Goal: Information Seeking & Learning: Learn about a topic

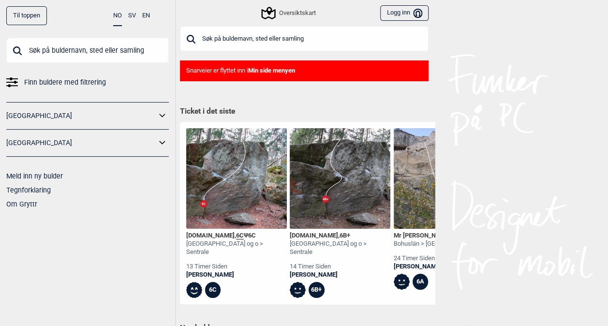
click at [57, 83] on span "Finn buldere med filtrering" at bounding box center [65, 82] width 82 height 14
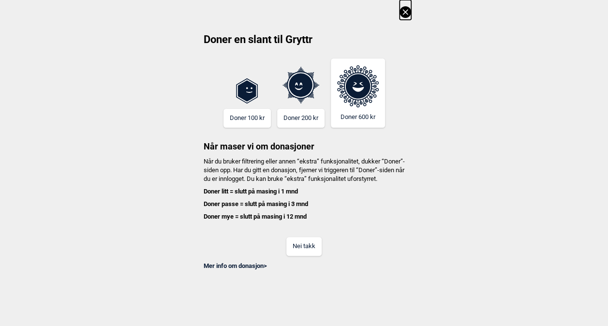
click at [306, 256] on button "Nei takk" at bounding box center [304, 246] width 35 height 19
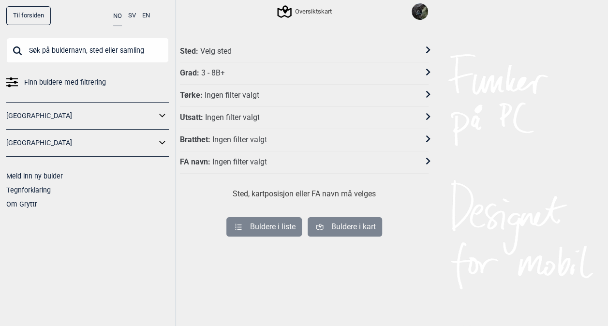
click at [237, 75] on div "Grad : 3 - 8B+" at bounding box center [298, 73] width 236 height 10
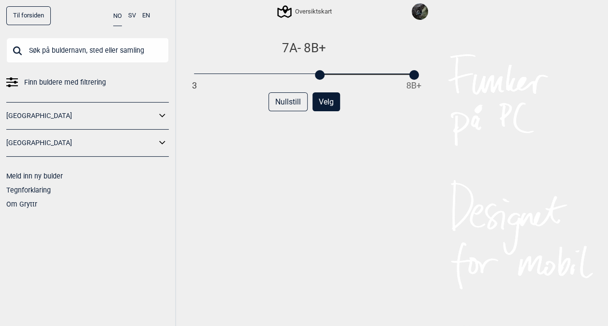
drag, startPoint x: 194, startPoint y: 79, endPoint x: 317, endPoint y: 74, distance: 123.1
click at [317, 74] on div at bounding box center [320, 75] width 10 height 10
drag, startPoint x: 415, startPoint y: 79, endPoint x: 334, endPoint y: 80, distance: 81.3
click at [334, 80] on div "7A - 7A+ 3 8B+ Nullstill Velg" at bounding box center [304, 191] width 249 height 302
click at [322, 106] on button "Velg" at bounding box center [327, 101] width 28 height 19
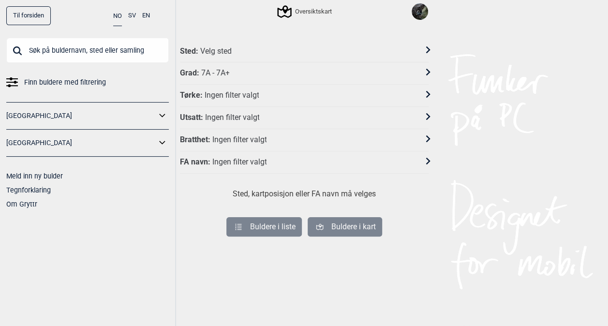
click at [226, 55] on div "Velg sted" at bounding box center [215, 51] width 31 height 10
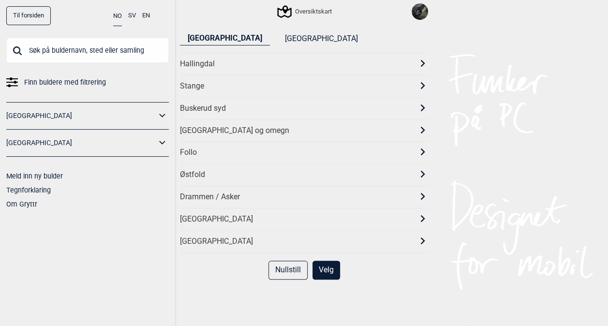
click at [223, 136] on div "[GEOGRAPHIC_DATA] og omegn" at bounding box center [304, 131] width 249 height 22
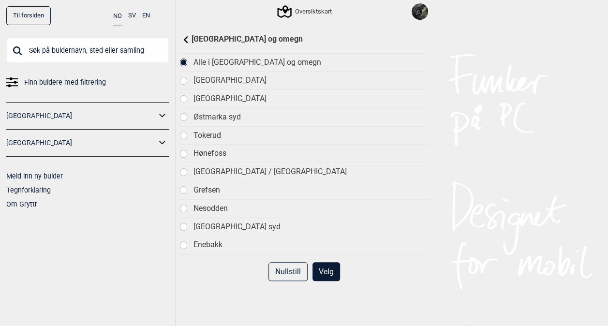
click at [226, 100] on div "[GEOGRAPHIC_DATA]" at bounding box center [310, 99] width 235 height 10
click at [333, 272] on button "Velg" at bounding box center [327, 271] width 28 height 19
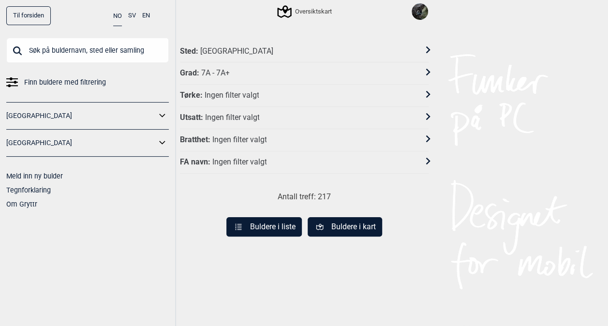
click at [337, 229] on button "Buldere i kart" at bounding box center [345, 226] width 75 height 19
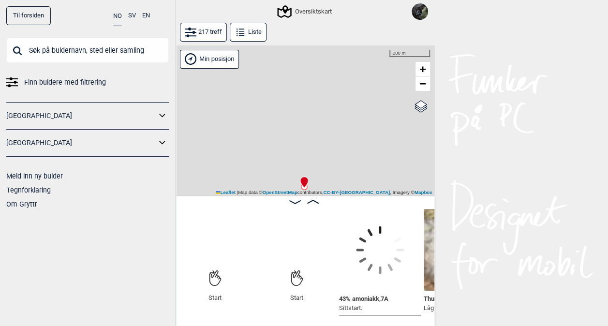
scroll to position [0, 75]
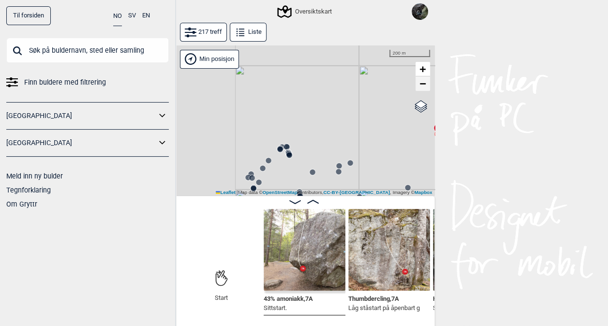
drag, startPoint x: 291, startPoint y: 142, endPoint x: 425, endPoint y: 90, distance: 143.6
click at [425, 90] on div "Gol [GEOGRAPHIC_DATA] Kolomoen [GEOGRAPHIC_DATA] [GEOGRAPHIC_DATA][PERSON_NAME]…" at bounding box center [304, 120] width 261 height 151
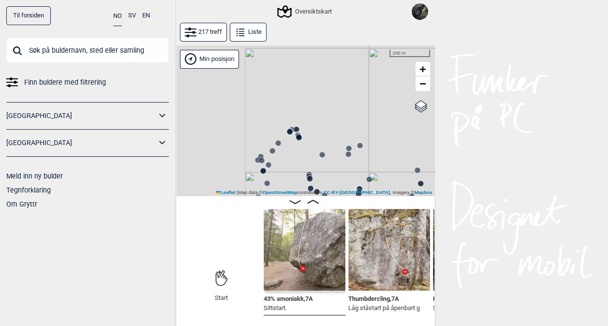
drag, startPoint x: 319, startPoint y: 148, endPoint x: 340, endPoint y: 115, distance: 38.5
click at [340, 115] on div "Gol [GEOGRAPHIC_DATA] Kolomoen [GEOGRAPHIC_DATA] [GEOGRAPHIC_DATA][PERSON_NAME]…" at bounding box center [304, 120] width 261 height 151
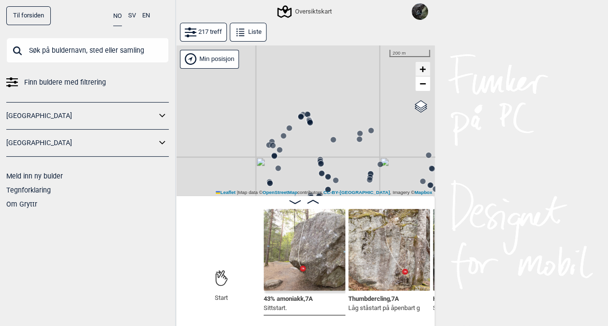
click at [423, 68] on span "+" at bounding box center [423, 69] width 6 height 12
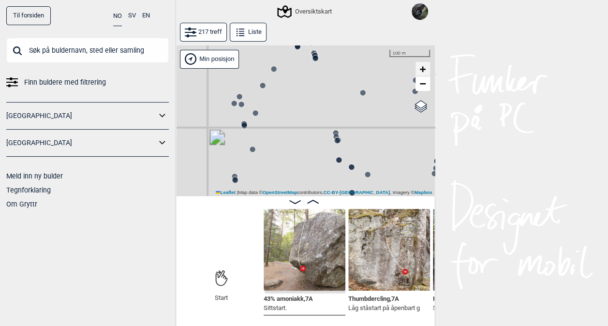
click at [423, 68] on span "+" at bounding box center [423, 69] width 6 height 12
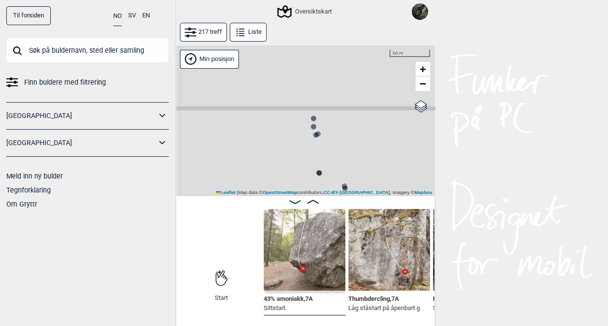
drag, startPoint x: 313, startPoint y: 80, endPoint x: 257, endPoint y: 121, distance: 68.2
click at [257, 121] on div "Gol [GEOGRAPHIC_DATA] Kolomoen [GEOGRAPHIC_DATA] [GEOGRAPHIC_DATA][PERSON_NAME]…" at bounding box center [304, 120] width 261 height 151
click at [313, 118] on circle at bounding box center [313, 119] width 6 height 6
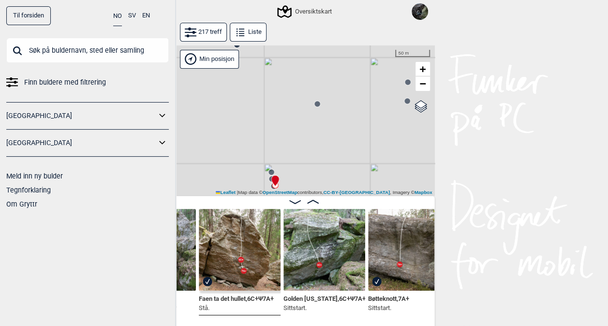
scroll to position [0, 2631]
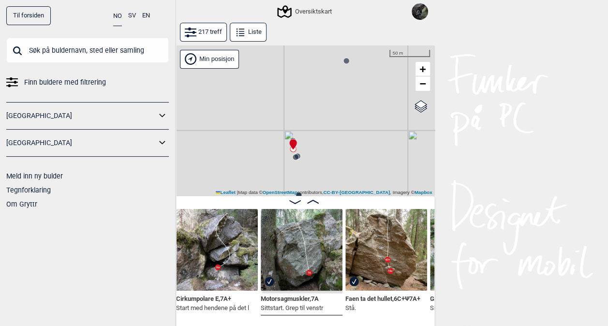
drag, startPoint x: 306, startPoint y: 149, endPoint x: 288, endPoint y: 97, distance: 54.8
click at [288, 97] on div "Gol [GEOGRAPHIC_DATA] Kolomoen [GEOGRAPHIC_DATA] [GEOGRAPHIC_DATA][PERSON_NAME]…" at bounding box center [304, 120] width 261 height 151
drag, startPoint x: 268, startPoint y: 147, endPoint x: 261, endPoint y: 103, distance: 45.1
click at [261, 103] on div "Gol [GEOGRAPHIC_DATA] Kolomoen [GEOGRAPHIC_DATA] [GEOGRAPHIC_DATA][PERSON_NAME]…" at bounding box center [304, 120] width 261 height 151
click at [284, 131] on circle at bounding box center [283, 128] width 6 height 6
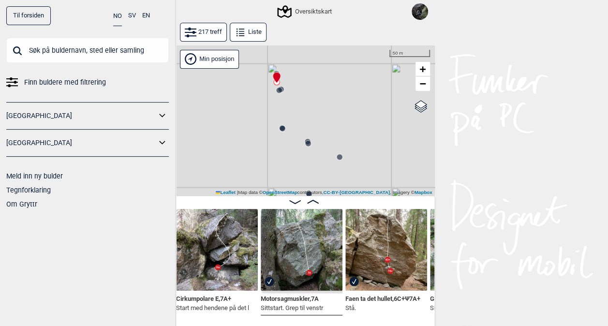
scroll to position [0, 3306]
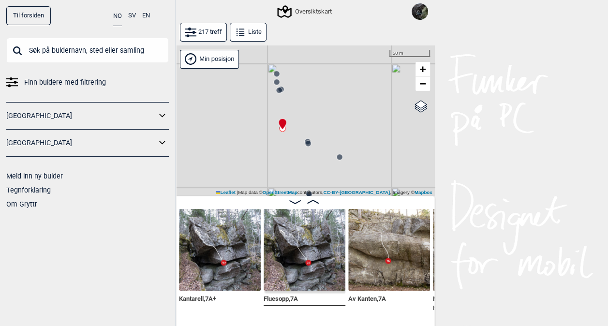
click at [306, 144] on circle at bounding box center [308, 143] width 6 height 6
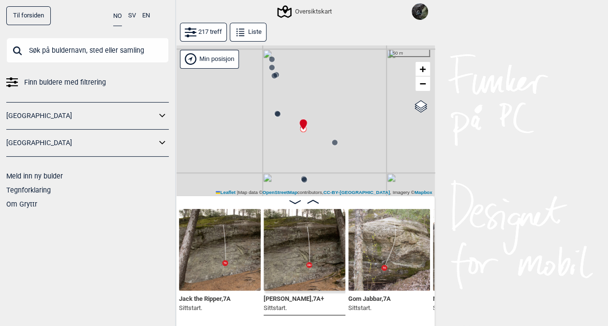
drag, startPoint x: 271, startPoint y: 147, endPoint x: 258, endPoint y: 98, distance: 50.5
click at [258, 98] on div "Gol [GEOGRAPHIC_DATA] Kolomoen [GEOGRAPHIC_DATA] [GEOGRAPHIC_DATA][PERSON_NAME]…" at bounding box center [304, 120] width 261 height 151
click at [298, 145] on circle at bounding box center [297, 145] width 6 height 6
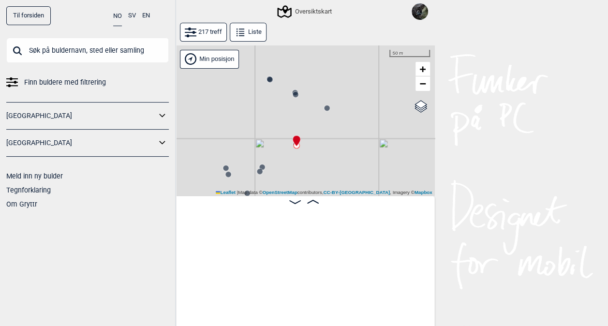
scroll to position [0, 4641]
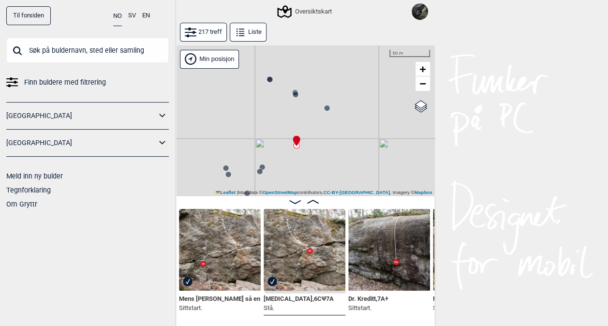
click at [263, 166] on circle at bounding box center [262, 167] width 6 height 6
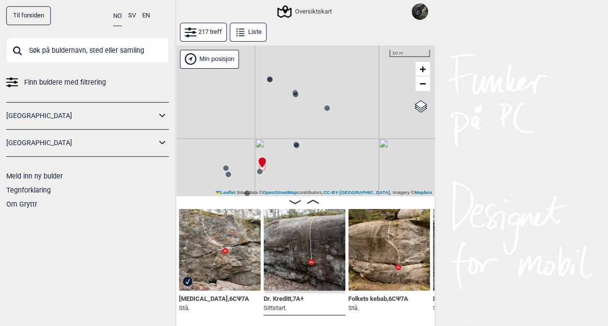
click at [316, 245] on img at bounding box center [305, 250] width 82 height 82
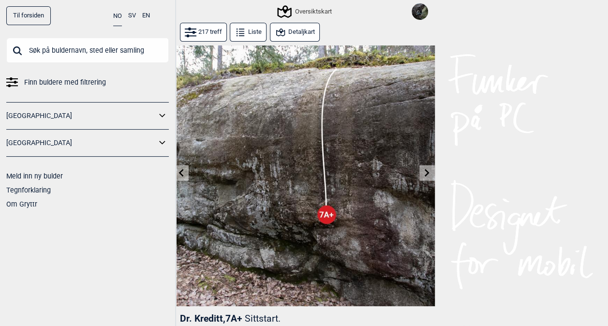
click at [426, 174] on icon at bounding box center [427, 173] width 5 height 8
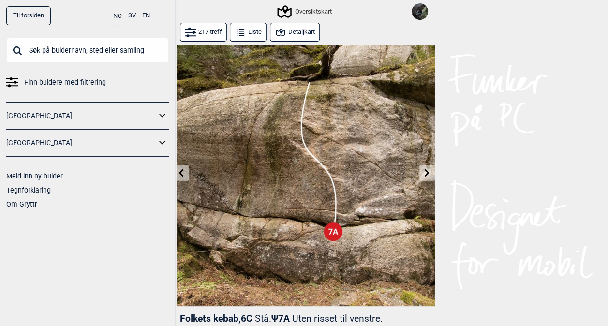
click at [182, 172] on icon at bounding box center [181, 173] width 8 height 8
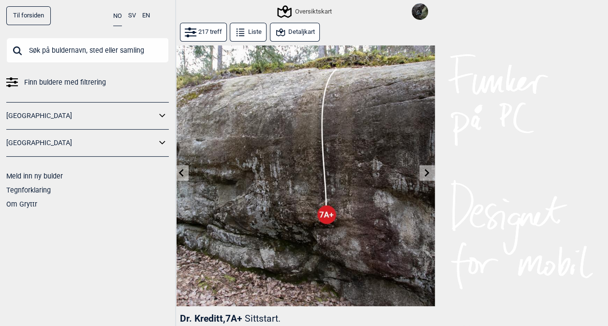
click at [182, 172] on icon at bounding box center [181, 173] width 8 height 8
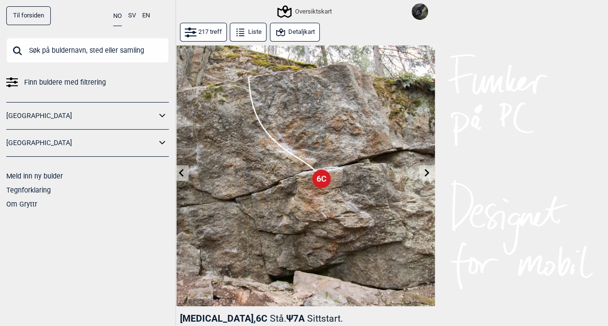
click at [428, 174] on icon at bounding box center [427, 173] width 8 height 8
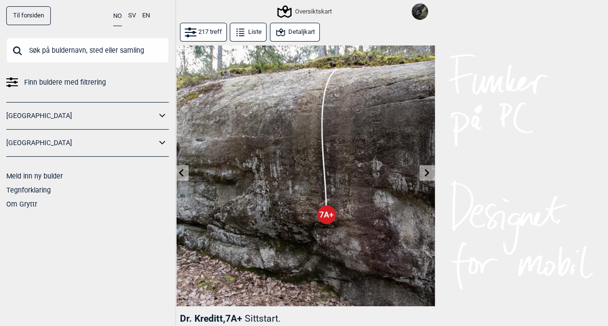
click at [280, 29] on icon at bounding box center [280, 32] width 9 height 8
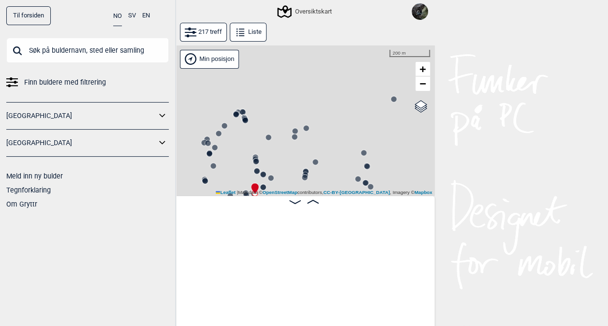
scroll to position [0, 4654]
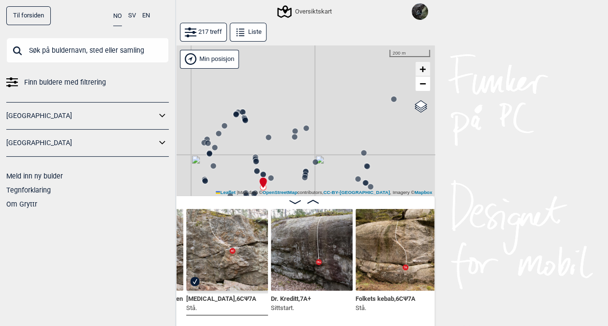
click at [425, 67] on span "+" at bounding box center [423, 69] width 6 height 12
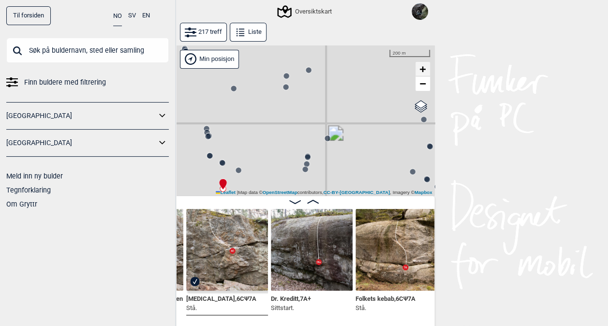
click at [425, 67] on span "+" at bounding box center [423, 69] width 6 height 12
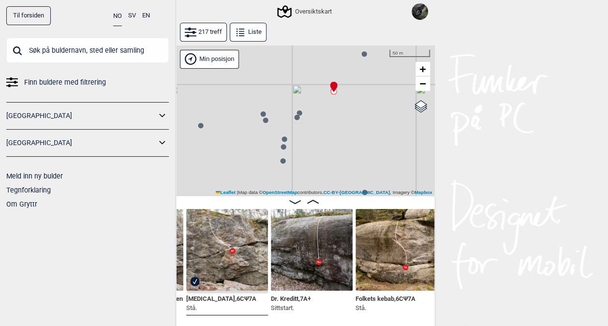
drag, startPoint x: 222, startPoint y: 135, endPoint x: 414, endPoint y: 36, distance: 216.2
click at [414, 36] on div "217 treff Liste Gol [GEOGRAPHIC_DATA] Kolomoen [GEOGRAPHIC_DATA] [GEOGRAPHIC_DA…" at bounding box center [304, 175] width 261 height 305
drag, startPoint x: 363, startPoint y: 137, endPoint x: 331, endPoint y: 181, distance: 54.4
click at [331, 181] on div "Gol [GEOGRAPHIC_DATA] Kolomoen [GEOGRAPHIC_DATA] [GEOGRAPHIC_DATA][PERSON_NAME]…" at bounding box center [304, 120] width 261 height 151
click at [333, 99] on circle at bounding box center [333, 98] width 6 height 6
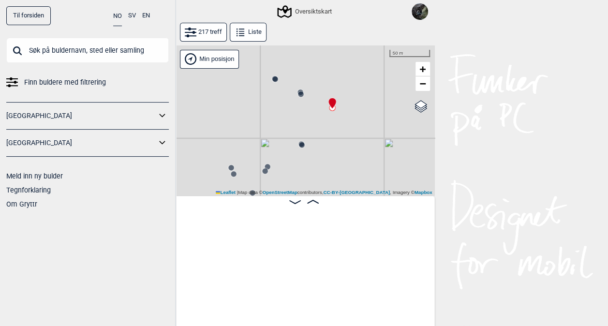
scroll to position [0, 3844]
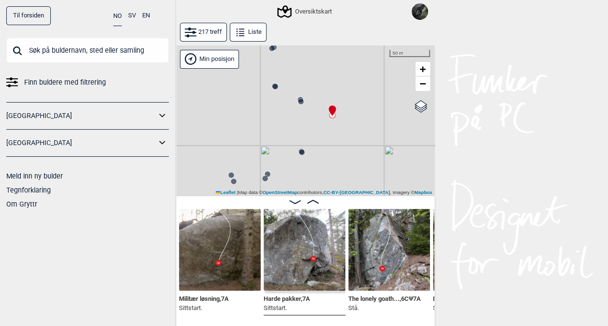
click at [303, 150] on circle at bounding box center [302, 153] width 6 height 6
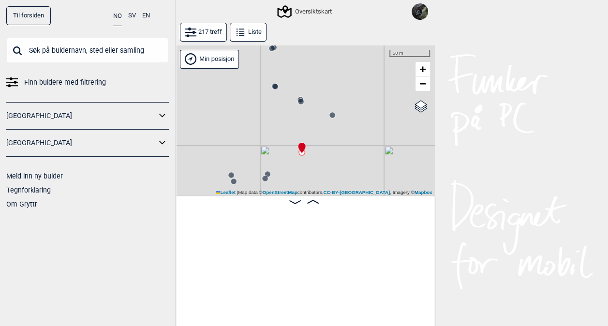
scroll to position [0, 4594]
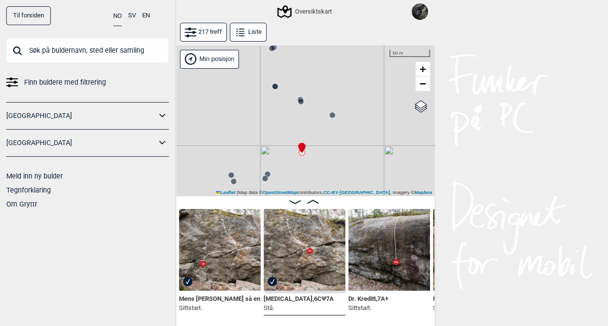
click at [300, 103] on circle at bounding box center [301, 102] width 6 height 6
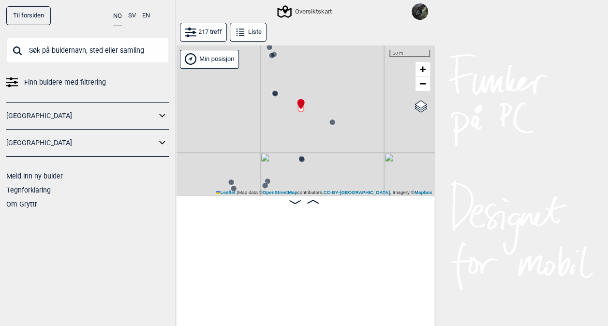
scroll to position [0, 3598]
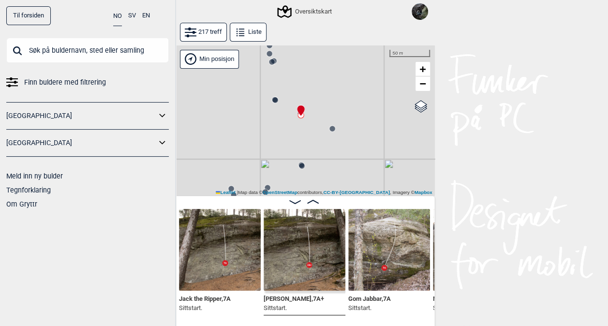
click at [329, 127] on icon at bounding box center [333, 129] width 8 height 8
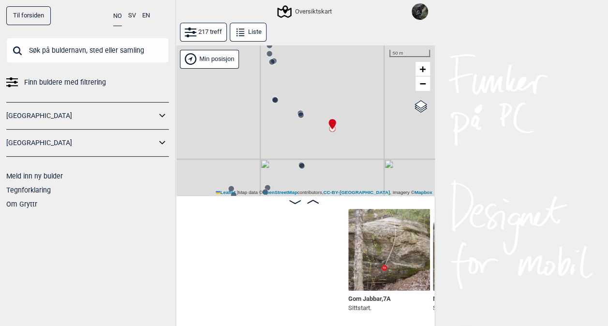
scroll to position [0, 3852]
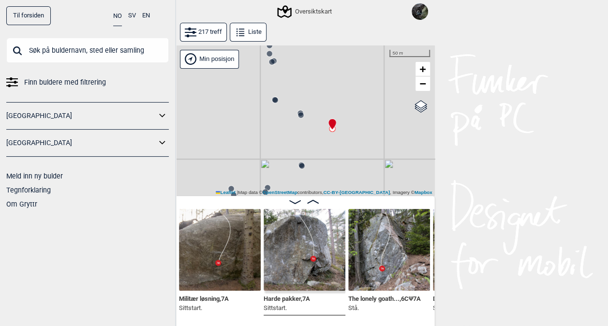
click at [302, 163] on circle at bounding box center [302, 166] width 6 height 6
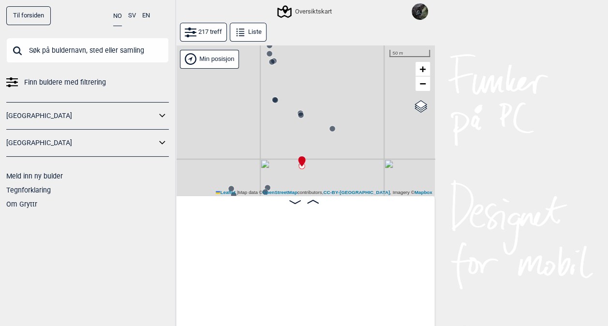
scroll to position [0, 4603]
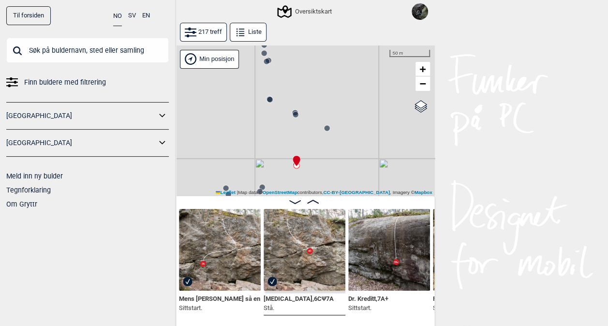
drag, startPoint x: 286, startPoint y: 149, endPoint x: 278, endPoint y: 150, distance: 7.8
click at [278, 150] on div "Gol [GEOGRAPHIC_DATA] Kolomoen [GEOGRAPHIC_DATA] [GEOGRAPHIC_DATA][PERSON_NAME]…" at bounding box center [304, 120] width 261 height 151
click at [267, 103] on circle at bounding box center [268, 101] width 6 height 6
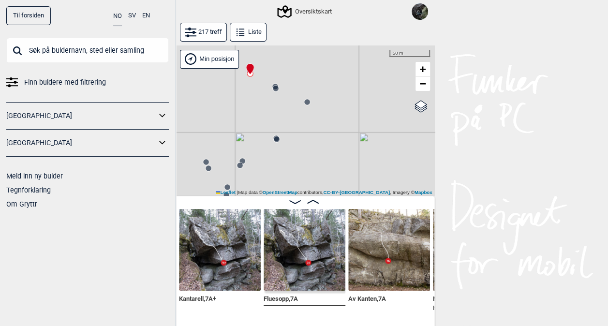
drag, startPoint x: 264, startPoint y: 151, endPoint x: 245, endPoint y: 81, distance: 71.9
click at [245, 81] on div "Gol [GEOGRAPHIC_DATA] Kolomoen [GEOGRAPHIC_DATA] [GEOGRAPHIC_DATA][PERSON_NAME]…" at bounding box center [304, 120] width 261 height 151
click at [240, 131] on circle at bounding box center [241, 134] width 6 height 6
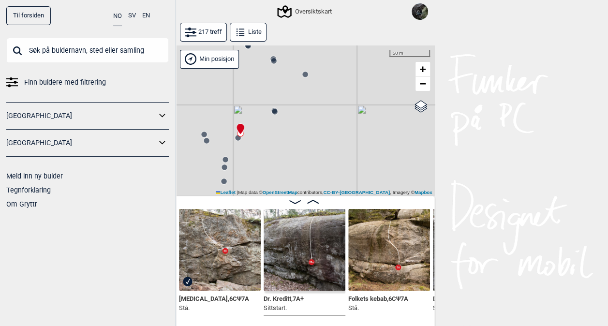
click at [240, 141] on div "Gol [GEOGRAPHIC_DATA] Kolomoen [GEOGRAPHIC_DATA] [GEOGRAPHIC_DATA][PERSON_NAME]…" at bounding box center [304, 120] width 261 height 151
click at [237, 138] on circle at bounding box center [238, 138] width 6 height 6
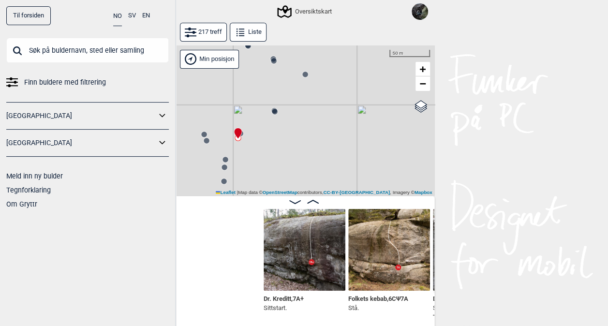
scroll to position [0, 4869]
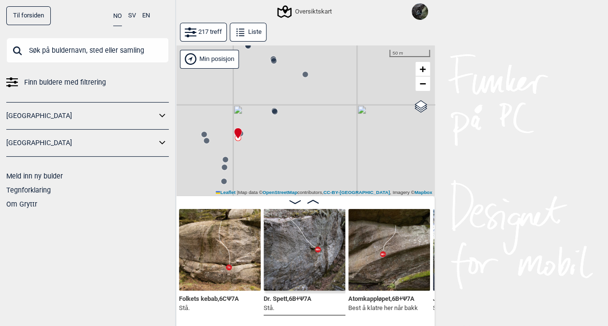
click at [311, 260] on img at bounding box center [305, 250] width 82 height 82
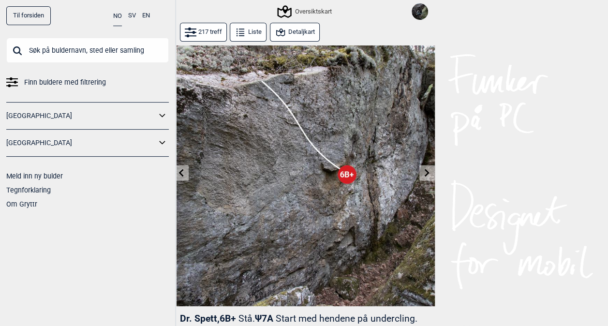
click at [293, 35] on button "Detaljkart" at bounding box center [295, 32] width 50 height 19
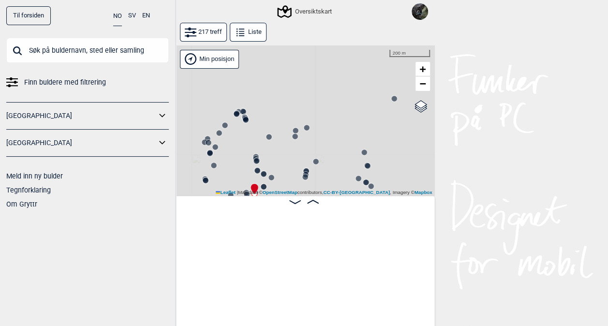
scroll to position [0, 4818]
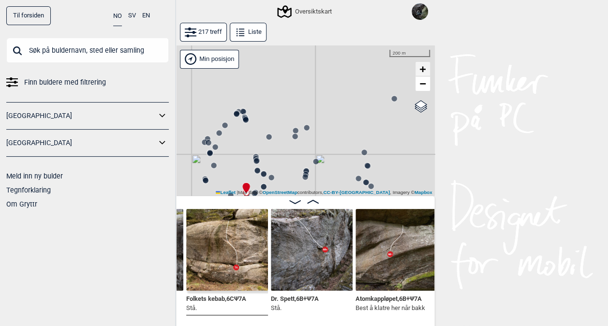
click at [423, 68] on span "+" at bounding box center [423, 69] width 6 height 12
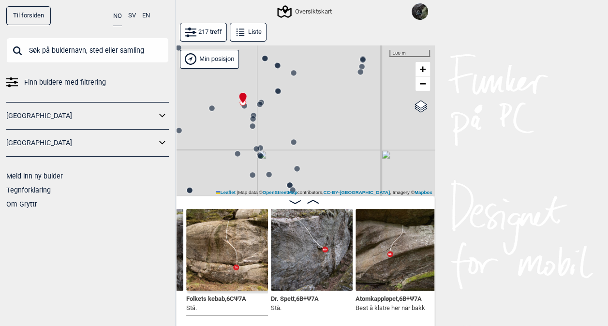
drag, startPoint x: 254, startPoint y: 149, endPoint x: 308, endPoint y: 53, distance: 110.8
click at [308, 53] on div "Gol [GEOGRAPHIC_DATA] Kolomoen [GEOGRAPHIC_DATA] [GEOGRAPHIC_DATA][PERSON_NAME]…" at bounding box center [304, 120] width 261 height 151
click at [424, 71] on span "+" at bounding box center [423, 69] width 6 height 12
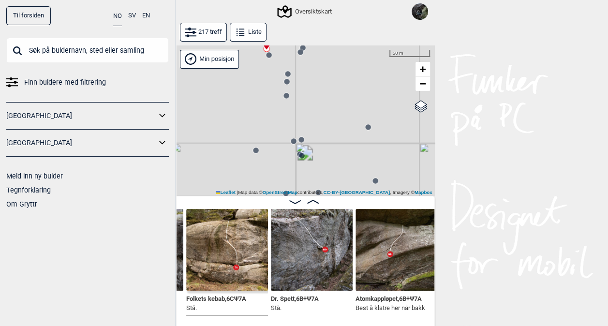
drag, startPoint x: 232, startPoint y: 107, endPoint x: 328, endPoint y: 172, distance: 115.7
click at [328, 172] on div "Gol [GEOGRAPHIC_DATA] Kolomoen [GEOGRAPHIC_DATA] [GEOGRAPHIC_DATA][PERSON_NAME]…" at bounding box center [304, 120] width 261 height 151
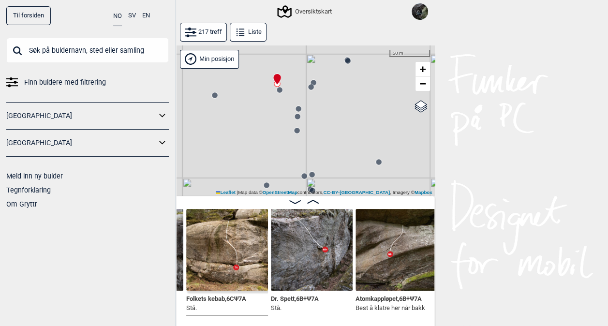
click at [295, 117] on circle at bounding box center [298, 117] width 6 height 6
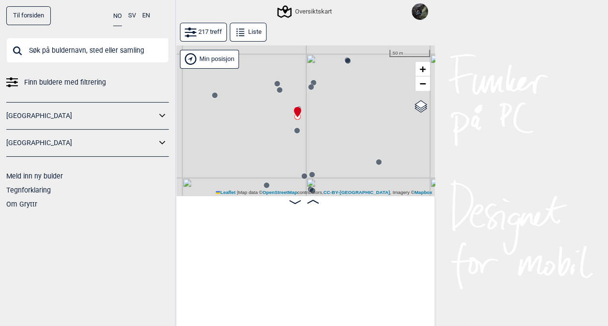
scroll to position [0, 5164]
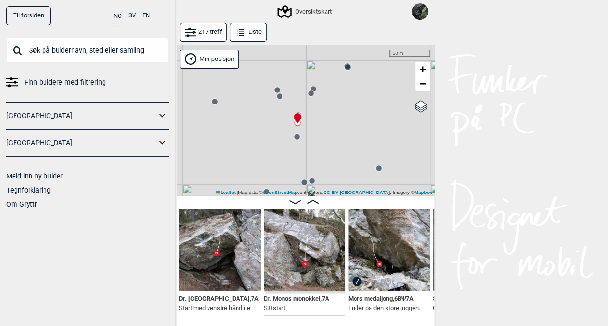
click at [311, 92] on circle at bounding box center [311, 94] width 6 height 6
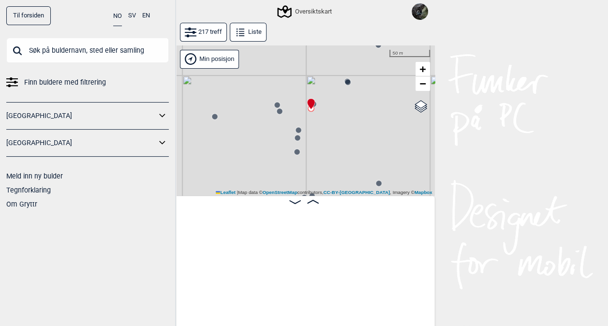
scroll to position [0, 4825]
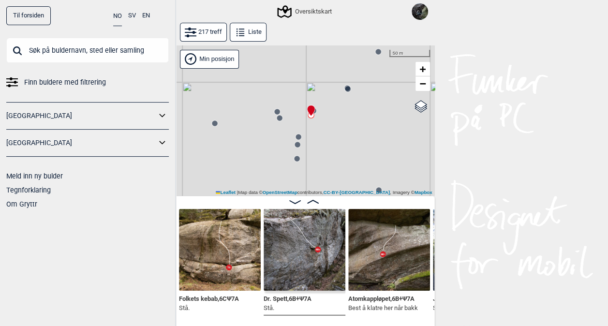
click at [277, 108] on icon at bounding box center [277, 112] width 8 height 8
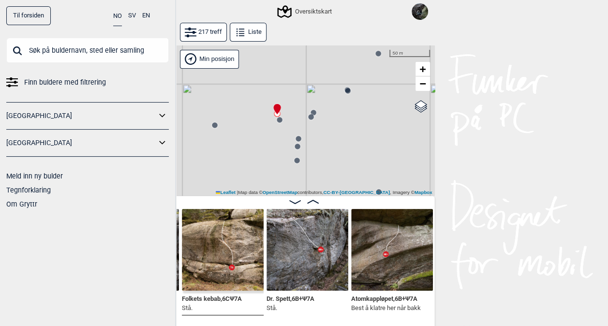
scroll to position [0, 4743]
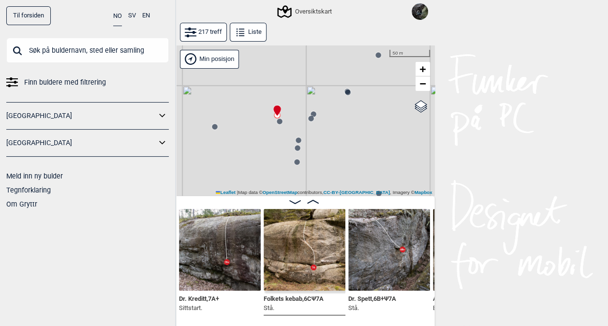
click at [277, 121] on circle at bounding box center [280, 122] width 6 height 6
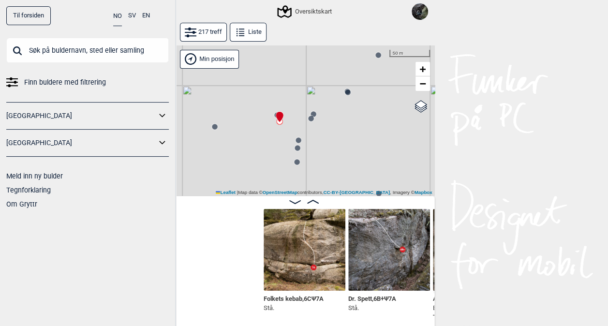
scroll to position [0, 4913]
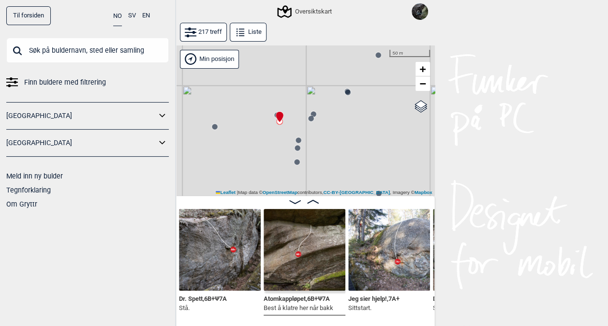
click at [297, 147] on circle at bounding box center [298, 148] width 6 height 6
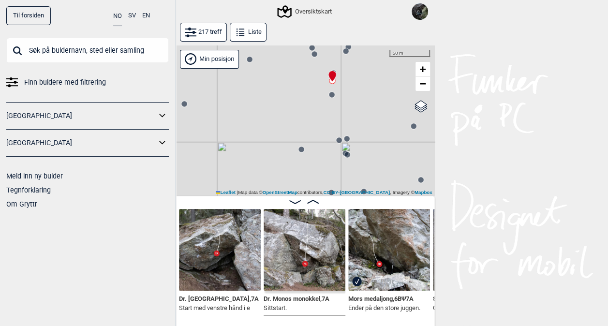
drag, startPoint x: 267, startPoint y: 150, endPoint x: 302, endPoint y: 82, distance: 75.8
click at [302, 82] on div "Gol [GEOGRAPHIC_DATA] Kolomoen [GEOGRAPHIC_DATA] [GEOGRAPHIC_DATA][PERSON_NAME]…" at bounding box center [304, 120] width 261 height 151
click at [348, 140] on circle at bounding box center [347, 139] width 6 height 6
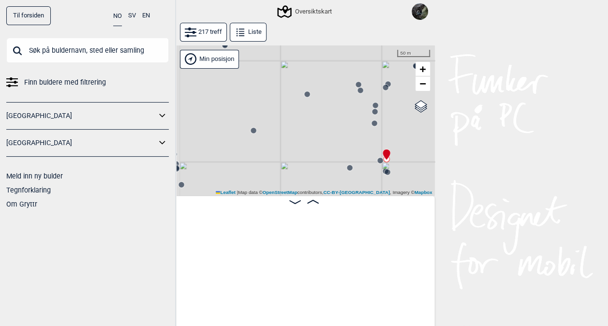
scroll to position [0, 5590]
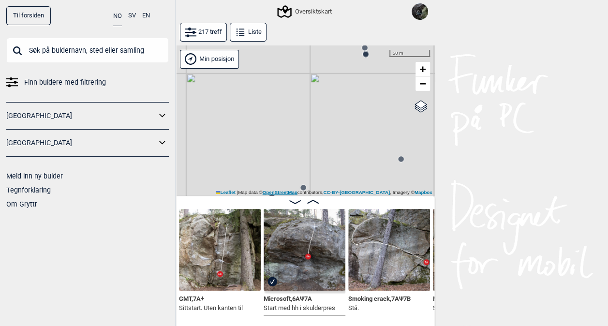
drag, startPoint x: 348, startPoint y: 142, endPoint x: 318, endPoint y: 195, distance: 60.3
click at [318, 195] on div "Gol [GEOGRAPHIC_DATA] Kolomoen [GEOGRAPHIC_DATA] [GEOGRAPHIC_DATA][PERSON_NAME]…" at bounding box center [304, 120] width 261 height 151
drag, startPoint x: 298, startPoint y: 106, endPoint x: 218, endPoint y: 174, distance: 105.7
click at [218, 174] on div "Gol [GEOGRAPHIC_DATA] Kolomoen [GEOGRAPHIC_DATA] [GEOGRAPHIC_DATA][PERSON_NAME]…" at bounding box center [304, 120] width 261 height 151
drag, startPoint x: 235, startPoint y: 134, endPoint x: 288, endPoint y: 113, distance: 57.2
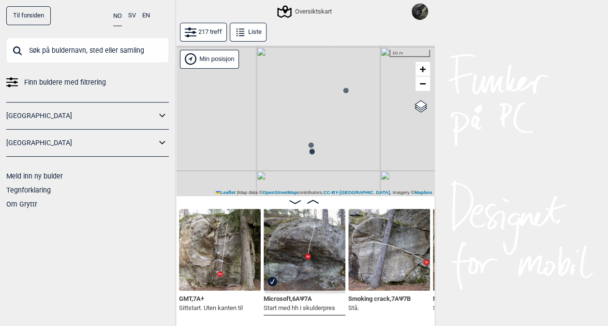
click at [288, 113] on div "Gol [GEOGRAPHIC_DATA] Kolomoen [GEOGRAPHIC_DATA] [GEOGRAPHIC_DATA][PERSON_NAME]…" at bounding box center [304, 120] width 261 height 151
drag, startPoint x: 408, startPoint y: 109, endPoint x: 238, endPoint y: 192, distance: 189.2
click at [238, 192] on div "Gol [GEOGRAPHIC_DATA] Kolomoen [GEOGRAPHIC_DATA] [GEOGRAPHIC_DATA][PERSON_NAME]…" at bounding box center [304, 120] width 261 height 151
drag, startPoint x: 297, startPoint y: 139, endPoint x: 264, endPoint y: 20, distance: 123.4
click at [264, 20] on div "Til forsiden NO SV EN Finn buldere med filtrering [GEOGRAPHIC_DATA] [GEOGRAPHIC…" at bounding box center [304, 163] width 608 height 326
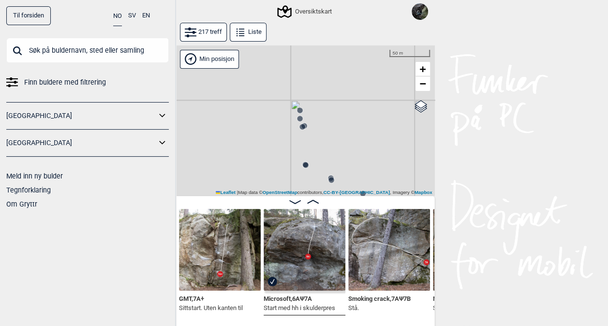
drag, startPoint x: 273, startPoint y: 53, endPoint x: 263, endPoint y: 155, distance: 102.6
click at [263, 155] on div "Gol [GEOGRAPHIC_DATA] Kolomoen [GEOGRAPHIC_DATA] [GEOGRAPHIC_DATA][PERSON_NAME]…" at bounding box center [304, 120] width 261 height 151
click at [423, 86] on span "−" at bounding box center [423, 83] width 6 height 12
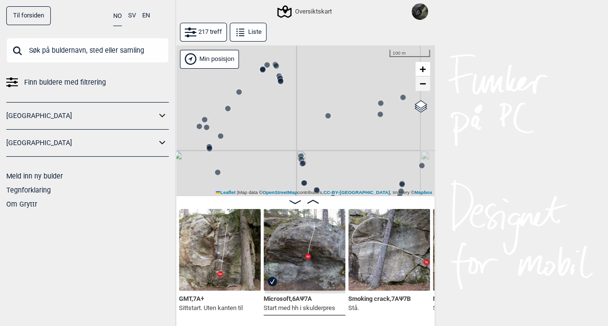
click at [423, 86] on span "−" at bounding box center [423, 83] width 6 height 12
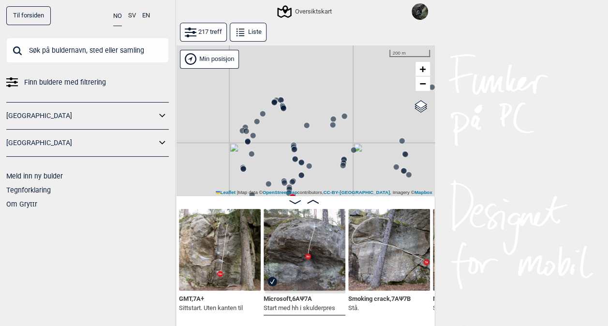
drag, startPoint x: 363, startPoint y: 120, endPoint x: 349, endPoint y: 75, distance: 47.8
click at [349, 75] on div "Gol [GEOGRAPHIC_DATA] Kolomoen [GEOGRAPHIC_DATA] [GEOGRAPHIC_DATA][PERSON_NAME]…" at bounding box center [304, 120] width 261 height 151
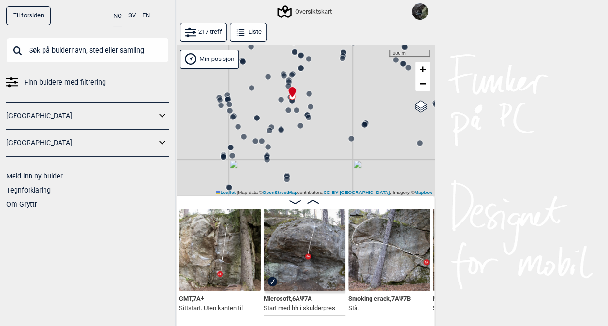
drag, startPoint x: 335, startPoint y: 145, endPoint x: 341, endPoint y: 59, distance: 86.3
click at [341, 59] on icon at bounding box center [343, 58] width 8 height 8
click at [424, 64] on span "+" at bounding box center [423, 69] width 6 height 12
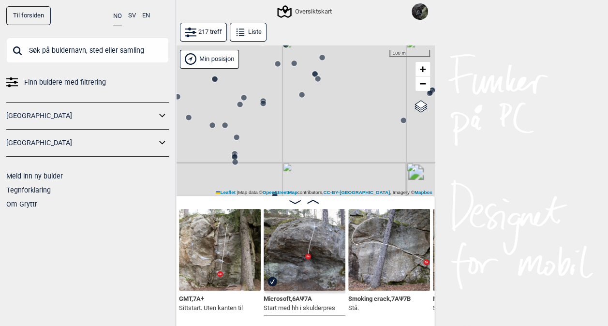
drag, startPoint x: 347, startPoint y: 93, endPoint x: 353, endPoint y: 143, distance: 50.7
click at [353, 143] on div "Gol [GEOGRAPHIC_DATA] Kolomoen [GEOGRAPHIC_DATA] [GEOGRAPHIC_DATA][PERSON_NAME]…" at bounding box center [304, 120] width 261 height 151
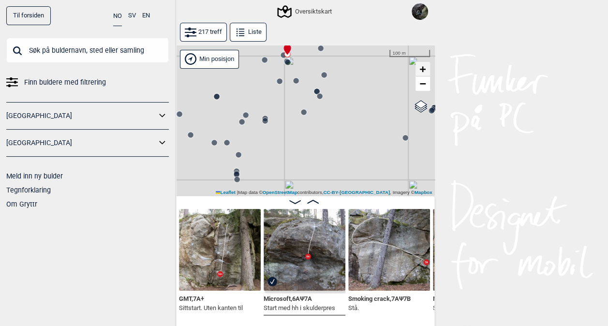
click at [424, 67] on span "+" at bounding box center [423, 69] width 6 height 12
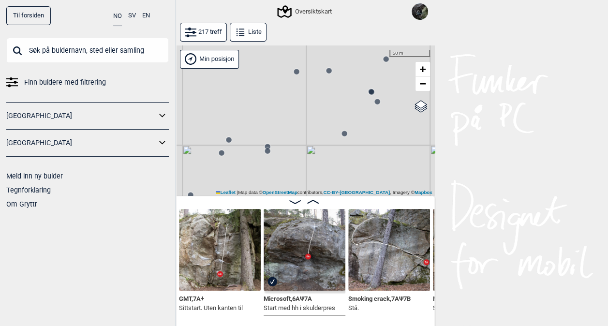
drag, startPoint x: 320, startPoint y: 94, endPoint x: 360, endPoint y: 192, distance: 105.5
click at [360, 192] on div "Gol [GEOGRAPHIC_DATA] Kolomoen [GEOGRAPHIC_DATA] [GEOGRAPHIC_DATA][PERSON_NAME]…" at bounding box center [304, 120] width 261 height 151
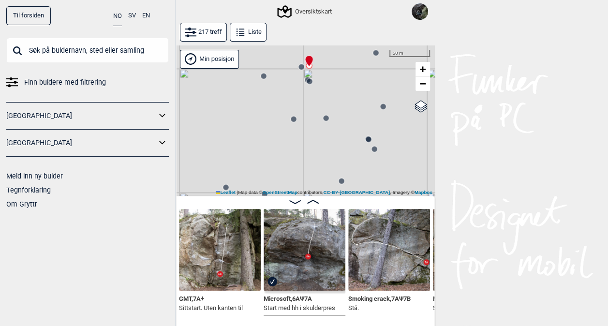
drag, startPoint x: 279, startPoint y: 117, endPoint x: 278, endPoint y: 161, distance: 44.1
click at [278, 161] on div "Gol [GEOGRAPHIC_DATA] Kolomoen [GEOGRAPHIC_DATA] [GEOGRAPHIC_DATA][PERSON_NAME]…" at bounding box center [304, 120] width 261 height 151
click at [264, 75] on circle at bounding box center [264, 75] width 6 height 6
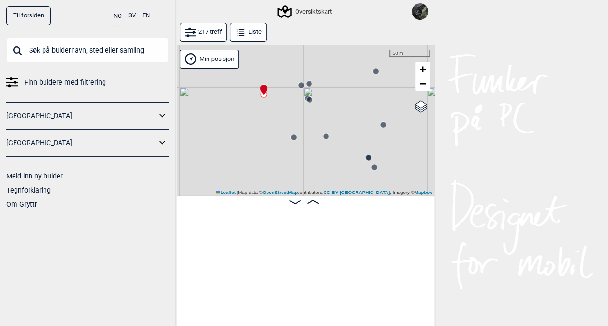
scroll to position [0, 6014]
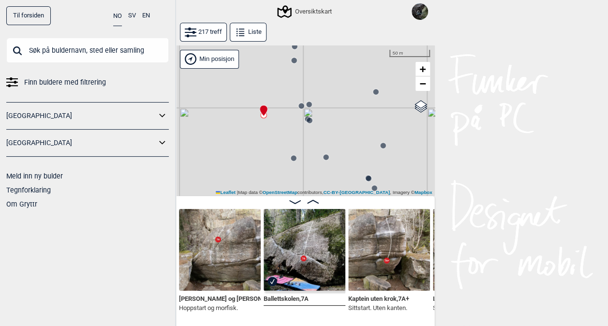
click at [293, 158] on circle at bounding box center [294, 158] width 6 height 6
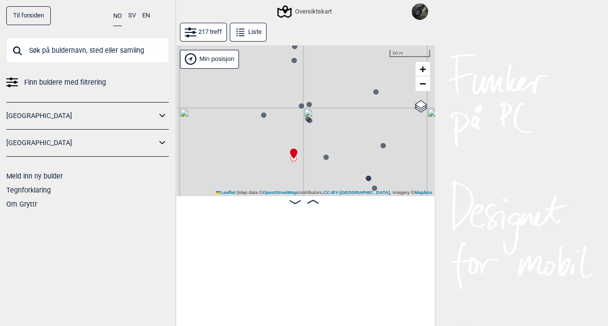
scroll to position [0, 6928]
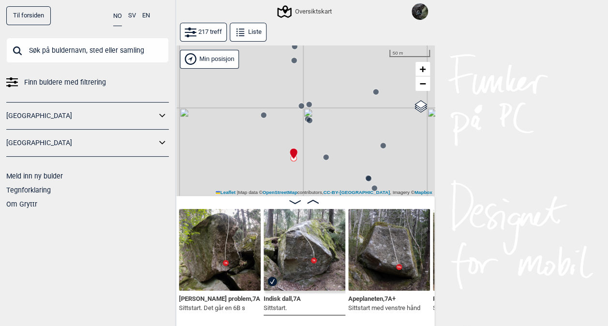
click at [327, 157] on circle at bounding box center [326, 157] width 6 height 6
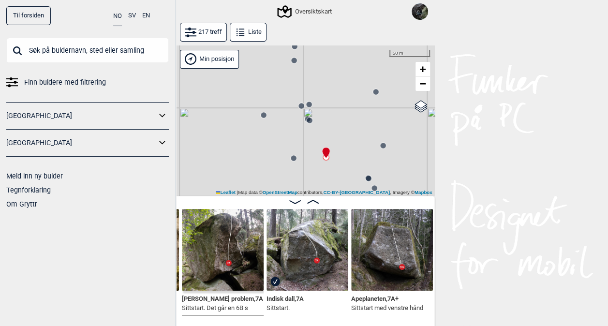
scroll to position [0, 6846]
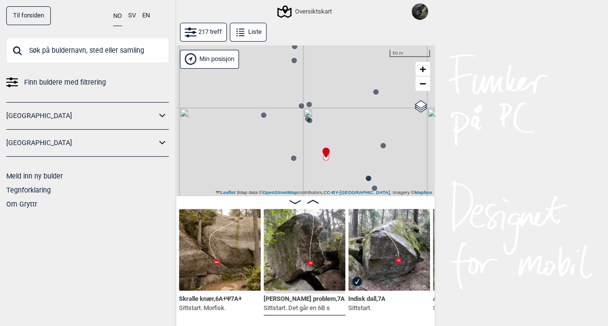
click at [294, 160] on circle at bounding box center [294, 158] width 6 height 6
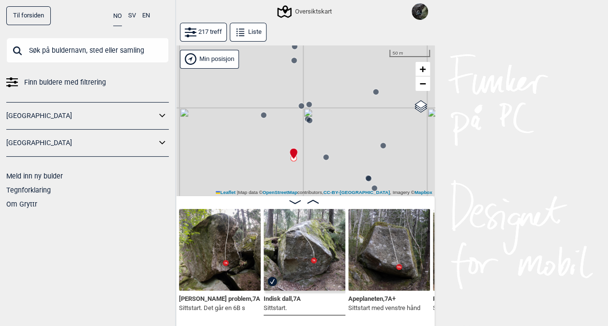
click at [325, 160] on circle at bounding box center [326, 157] width 6 height 6
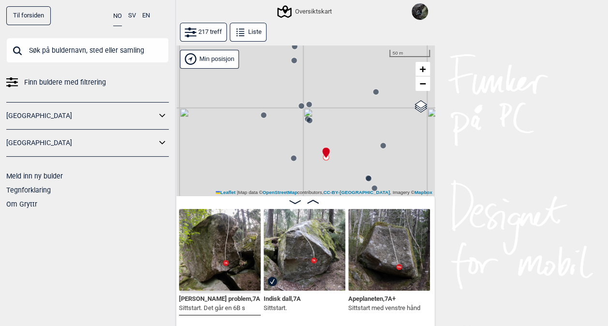
scroll to position [0, 6846]
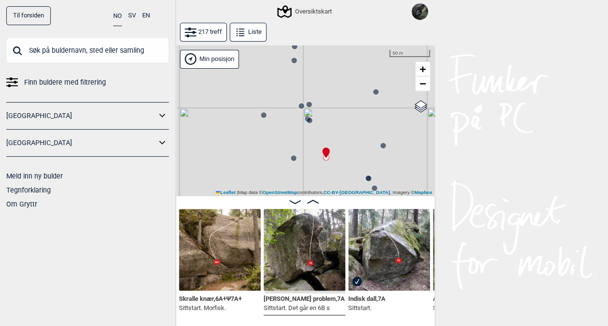
click at [309, 280] on img at bounding box center [305, 250] width 82 height 82
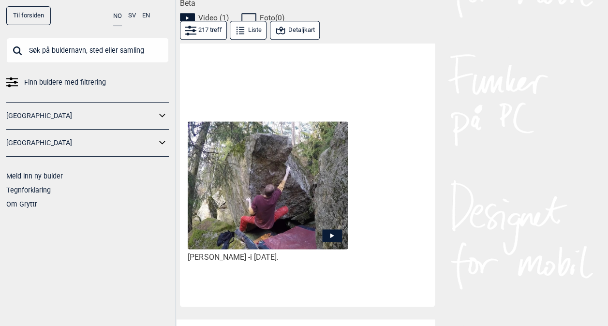
scroll to position [506, 0]
click at [328, 229] on icon at bounding box center [332, 235] width 20 height 13
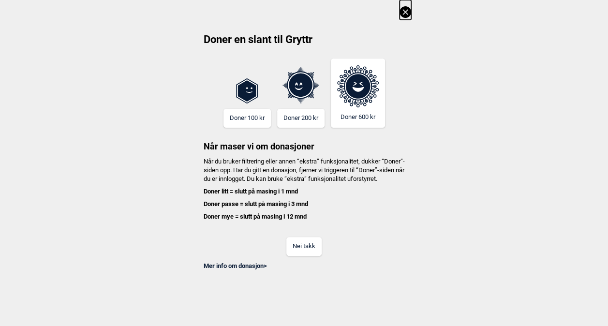
click at [309, 253] on button "Nei takk" at bounding box center [304, 246] width 35 height 19
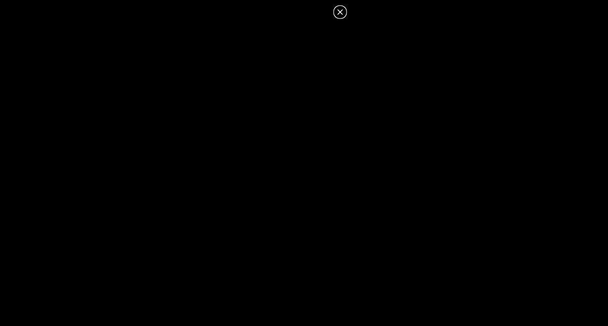
scroll to position [587, 0]
click at [337, 11] on icon at bounding box center [340, 12] width 12 height 12
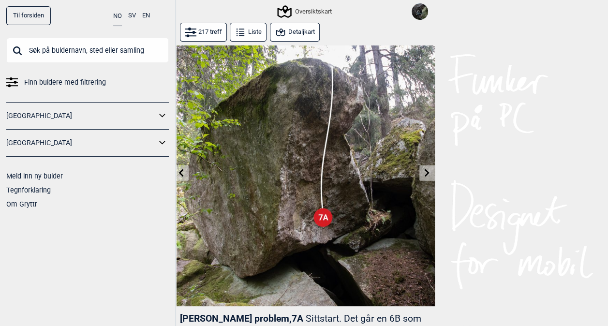
click at [295, 35] on button "Detaljkart" at bounding box center [295, 32] width 50 height 19
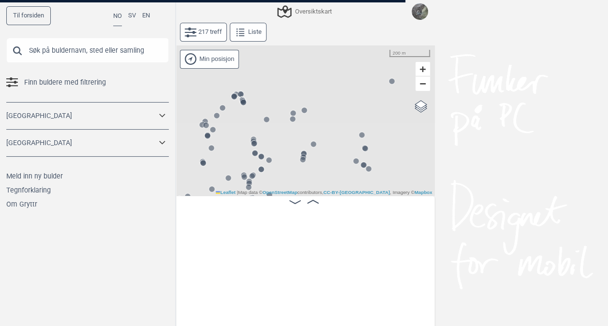
scroll to position [0, 6788]
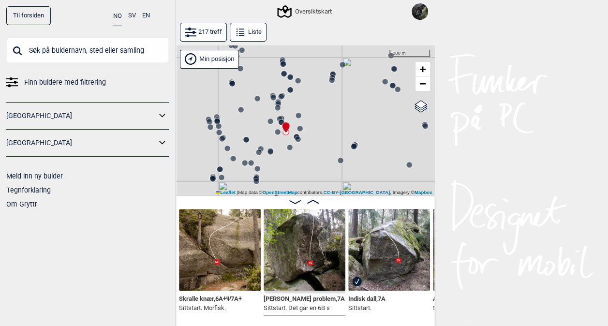
drag, startPoint x: 299, startPoint y: 166, endPoint x: 328, endPoint y: 87, distance: 84.5
click at [328, 87] on div "Gol [GEOGRAPHIC_DATA] Kolomoen [GEOGRAPHIC_DATA] [GEOGRAPHIC_DATA][PERSON_NAME]…" at bounding box center [304, 120] width 261 height 151
click at [424, 68] on span "+" at bounding box center [423, 69] width 6 height 12
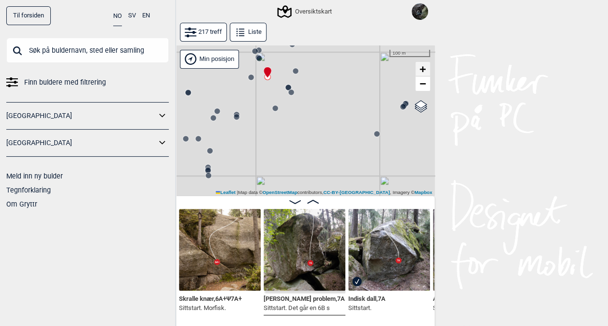
click at [424, 68] on span "+" at bounding box center [423, 69] width 6 height 12
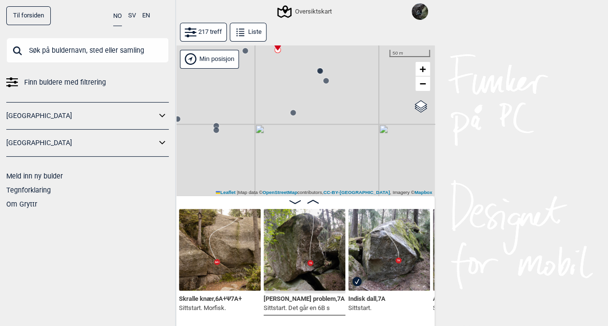
drag, startPoint x: 315, startPoint y: 95, endPoint x: 364, endPoint y: 181, distance: 98.9
click at [364, 181] on div "Gol [GEOGRAPHIC_DATA] Kolomoen [GEOGRAPHIC_DATA] [GEOGRAPHIC_DATA][PERSON_NAME]…" at bounding box center [304, 120] width 261 height 151
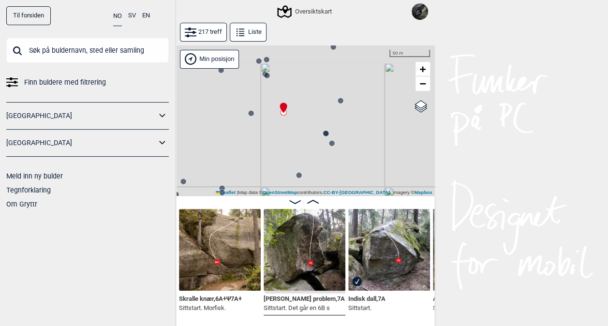
drag, startPoint x: 296, startPoint y: 94, endPoint x: 299, endPoint y: 171, distance: 76.5
click at [299, 171] on div "Gol [GEOGRAPHIC_DATA] Kolomoen [GEOGRAPHIC_DATA] [GEOGRAPHIC_DATA][PERSON_NAME]…" at bounding box center [304, 120] width 261 height 151
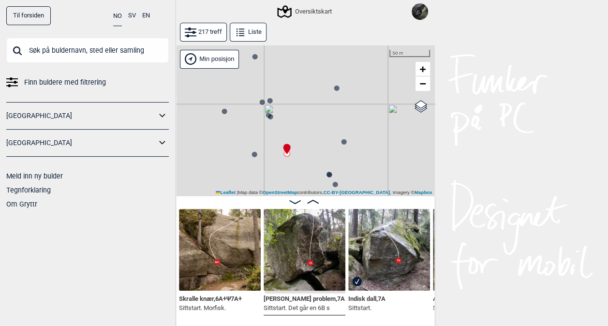
drag, startPoint x: 298, startPoint y: 111, endPoint x: 303, endPoint y: 136, distance: 24.7
click at [303, 136] on div "Gol [GEOGRAPHIC_DATA] Kolomoen [GEOGRAPHIC_DATA] [GEOGRAPHIC_DATA][PERSON_NAME]…" at bounding box center [304, 120] width 261 height 151
click at [271, 103] on circle at bounding box center [270, 100] width 6 height 6
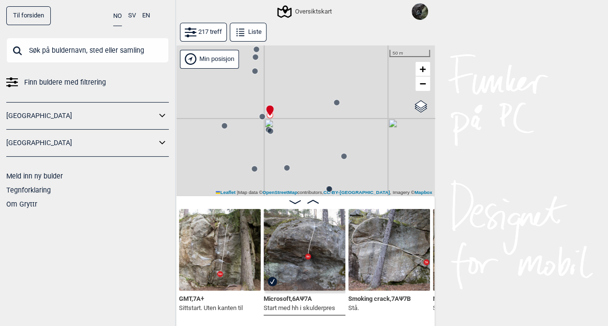
click at [263, 114] on icon at bounding box center [262, 117] width 8 height 8
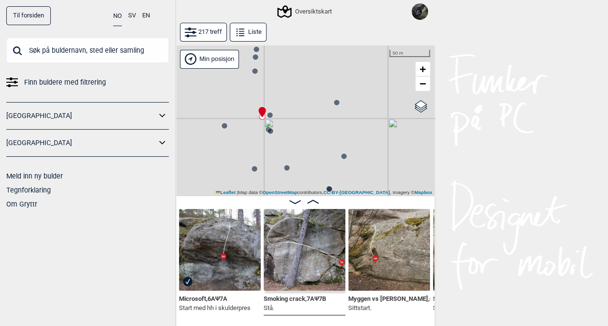
click at [224, 130] on div "Gol [GEOGRAPHIC_DATA] Kolomoen [GEOGRAPHIC_DATA] [GEOGRAPHIC_DATA][PERSON_NAME]…" at bounding box center [304, 120] width 261 height 151
click at [268, 128] on circle at bounding box center [270, 131] width 6 height 6
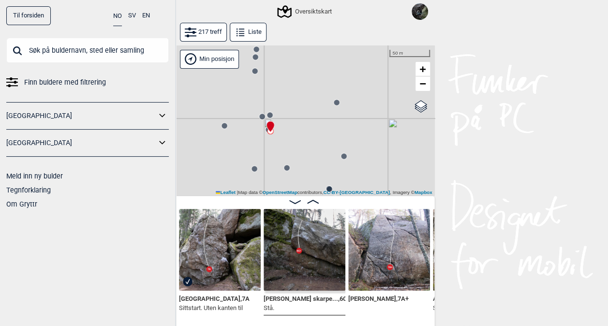
click at [256, 72] on circle at bounding box center [255, 71] width 6 height 6
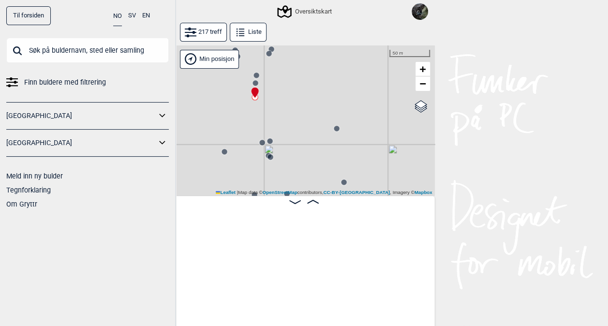
scroll to position [0, 5234]
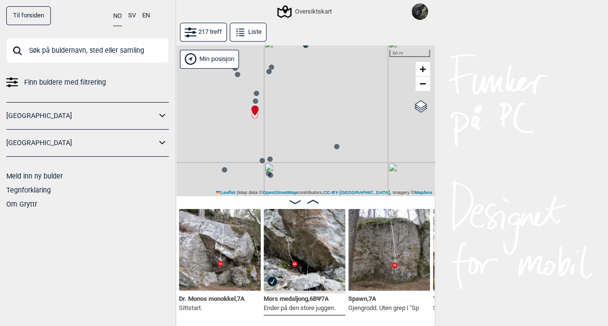
click at [317, 251] on img at bounding box center [305, 250] width 82 height 82
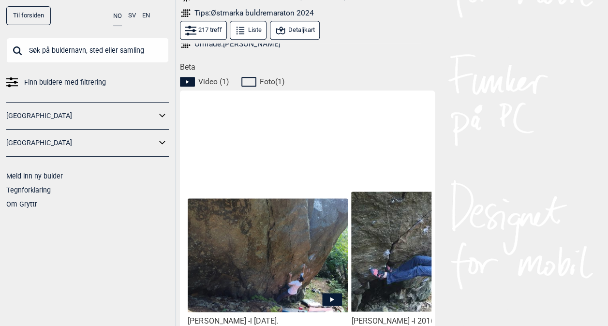
scroll to position [0, 0]
click at [332, 293] on icon at bounding box center [332, 299] width 20 height 13
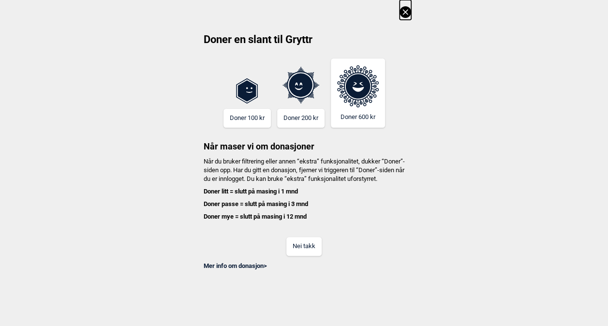
click at [307, 256] on button "Nei takk" at bounding box center [304, 246] width 35 height 19
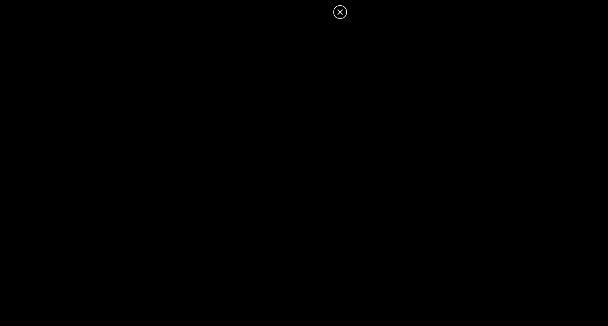
click at [339, 9] on icon at bounding box center [340, 12] width 12 height 12
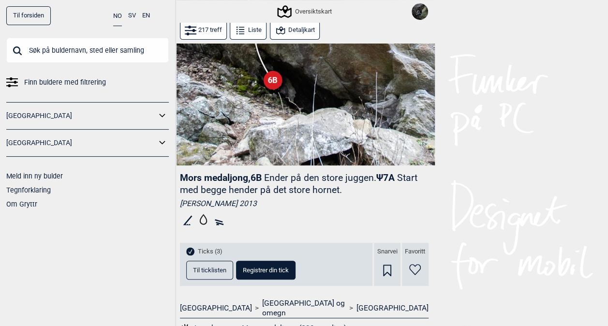
scroll to position [140, 0]
click at [286, 31] on button "Detaljkart" at bounding box center [295, 30] width 50 height 19
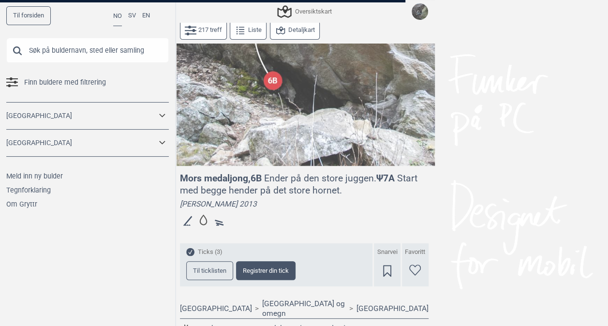
scroll to position [106, 0]
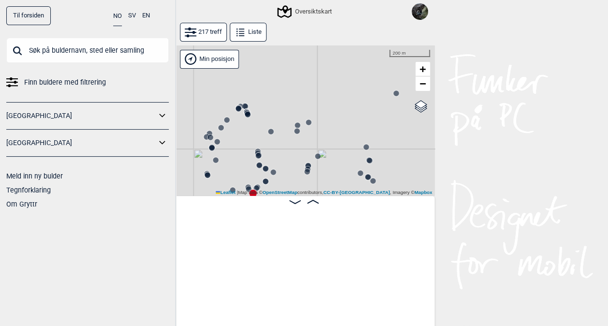
scroll to position [0, 5234]
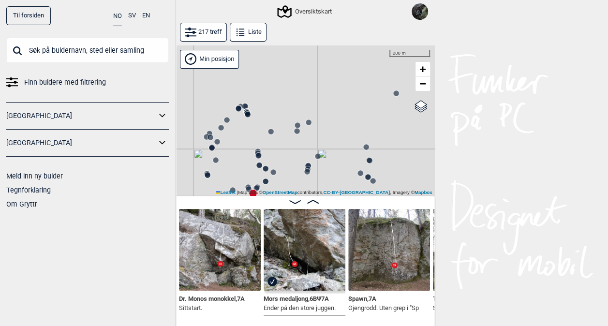
click at [378, 274] on img at bounding box center [389, 250] width 82 height 82
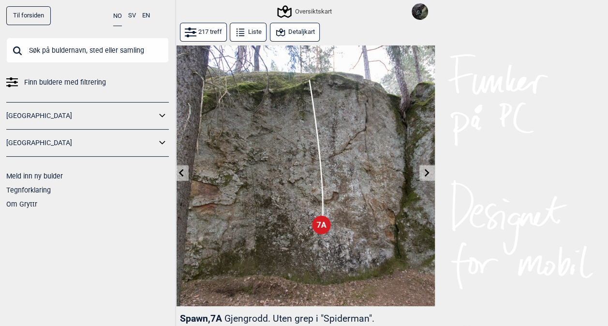
click at [425, 172] on icon at bounding box center [427, 173] width 8 height 8
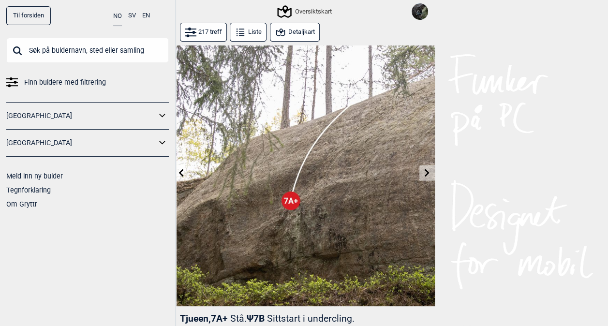
click at [182, 174] on icon at bounding box center [181, 173] width 8 height 8
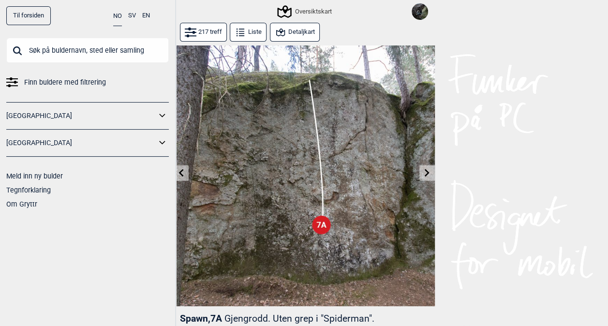
click at [182, 174] on icon at bounding box center [181, 173] width 8 height 8
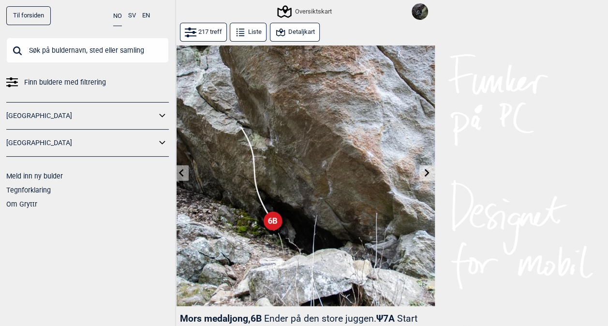
click at [422, 176] on button at bounding box center [427, 174] width 15 height 16
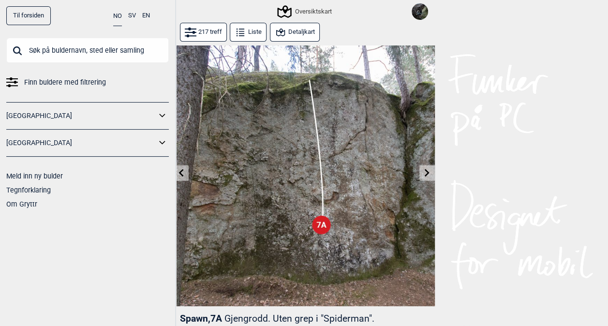
click at [307, 35] on button "Detaljkart" at bounding box center [295, 32] width 50 height 19
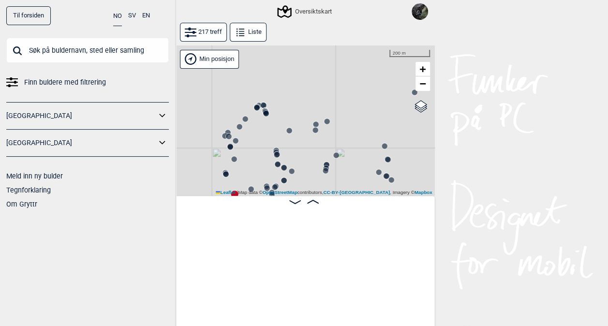
scroll to position [0, 5316]
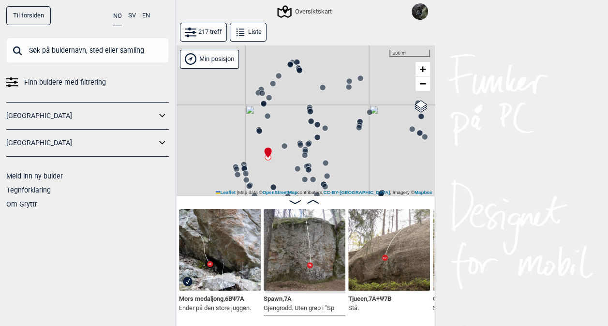
drag, startPoint x: 242, startPoint y: 172, endPoint x: 270, endPoint y: 137, distance: 44.7
click at [270, 137] on div "Gol [GEOGRAPHIC_DATA] Kolomoen [GEOGRAPHIC_DATA] [GEOGRAPHIC_DATA][PERSON_NAME]…" at bounding box center [304, 120] width 261 height 151
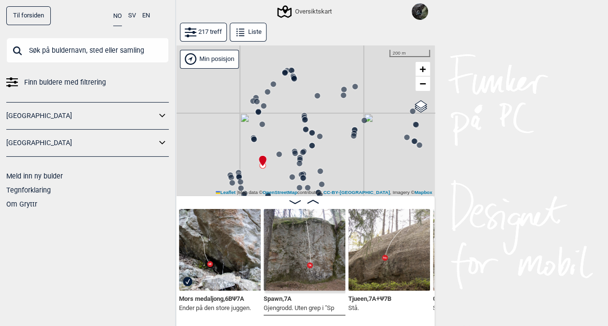
click at [317, 95] on circle at bounding box center [318, 96] width 6 height 6
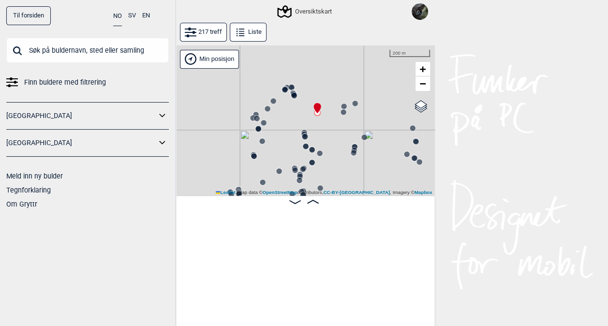
scroll to position [0, 1799]
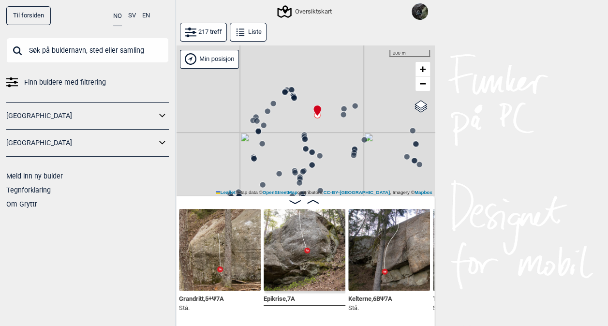
click at [401, 260] on img at bounding box center [389, 250] width 82 height 82
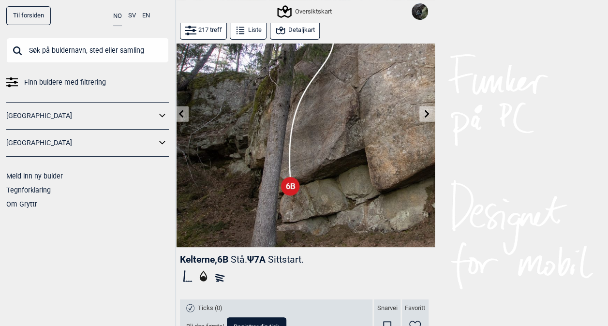
scroll to position [63, 0]
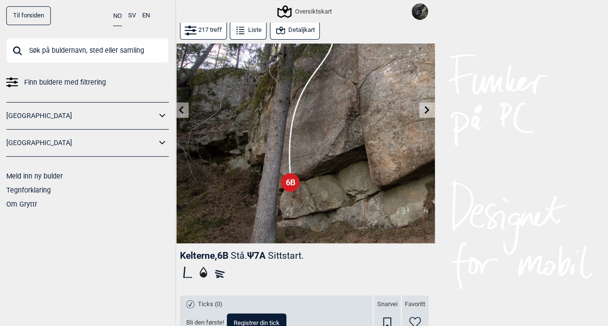
click at [306, 29] on button "Detaljkart" at bounding box center [295, 30] width 50 height 19
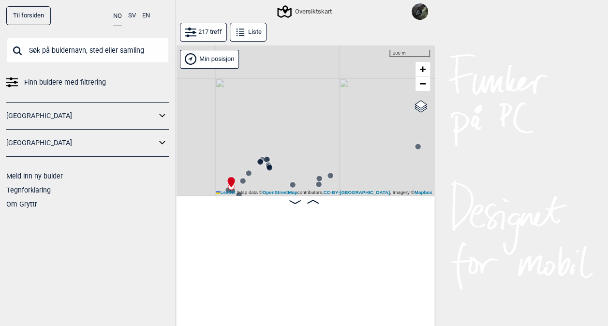
scroll to position [0, 1881]
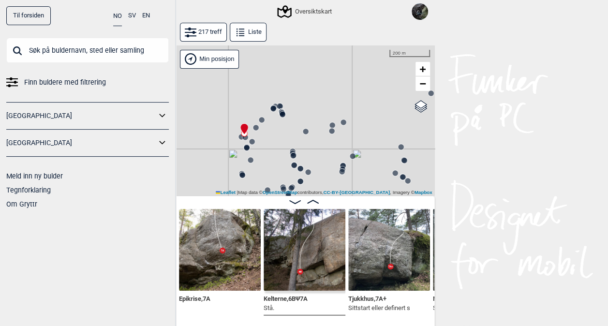
drag, startPoint x: 302, startPoint y: 162, endPoint x: 316, endPoint y: 106, distance: 57.3
click at [316, 106] on div "Gol [GEOGRAPHIC_DATA] Kolomoen [GEOGRAPHIC_DATA] [GEOGRAPHIC_DATA][PERSON_NAME]…" at bounding box center [304, 120] width 261 height 151
click at [424, 66] on span "+" at bounding box center [423, 69] width 6 height 12
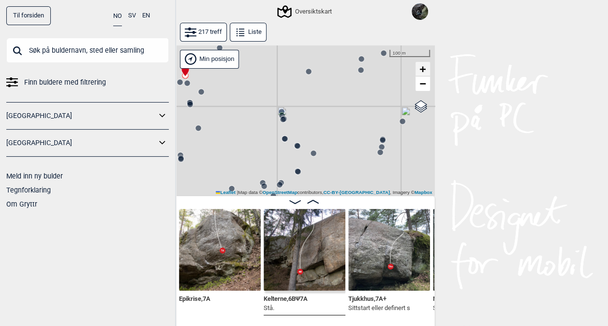
click at [424, 66] on span "+" at bounding box center [423, 69] width 6 height 12
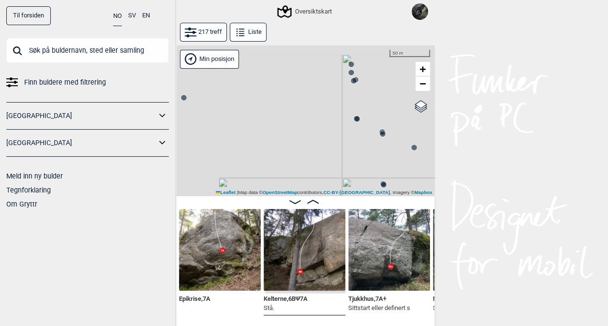
drag, startPoint x: 275, startPoint y: 112, endPoint x: 367, endPoint y: 140, distance: 96.1
click at [367, 140] on div "Gol [GEOGRAPHIC_DATA] Kolomoen [GEOGRAPHIC_DATA] [GEOGRAPHIC_DATA][PERSON_NAME]…" at bounding box center [304, 120] width 261 height 151
drag, startPoint x: 284, startPoint y: 119, endPoint x: 348, endPoint y: 169, distance: 81.7
click at [348, 169] on div "Gol [GEOGRAPHIC_DATA] Kolomoen [GEOGRAPHIC_DATA] [GEOGRAPHIC_DATA][PERSON_NAME]…" at bounding box center [304, 120] width 261 height 151
drag, startPoint x: 300, startPoint y: 118, endPoint x: 325, endPoint y: 188, distance: 74.6
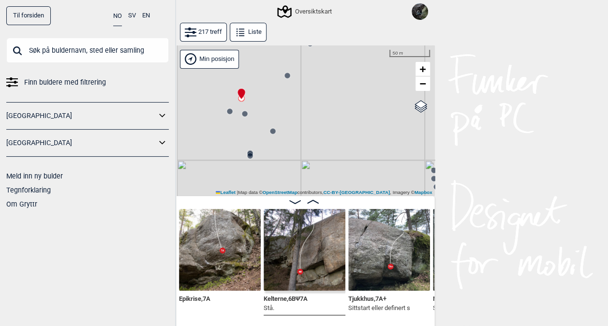
click at [325, 188] on div "Gol [GEOGRAPHIC_DATA] Kolomoen [GEOGRAPHIC_DATA] [GEOGRAPHIC_DATA][PERSON_NAME]…" at bounding box center [304, 120] width 261 height 151
click at [295, 89] on circle at bounding box center [294, 90] width 6 height 6
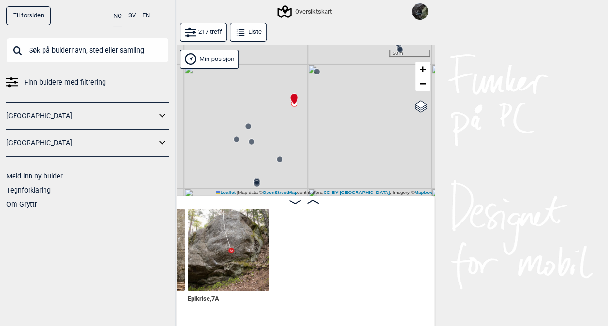
scroll to position [0, 1635]
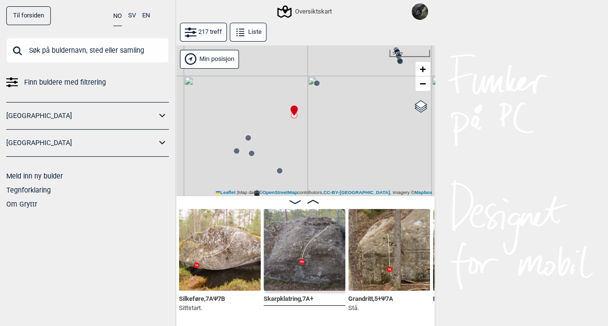
click at [317, 82] on circle at bounding box center [317, 83] width 6 height 6
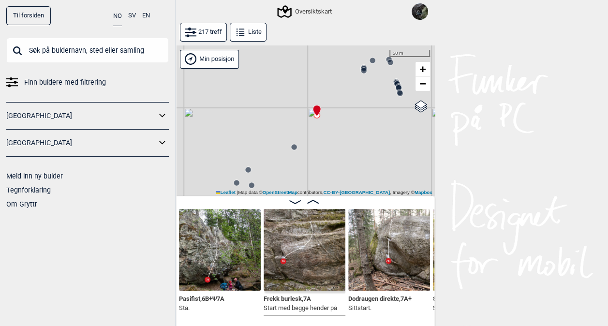
click at [295, 146] on circle at bounding box center [294, 147] width 6 height 6
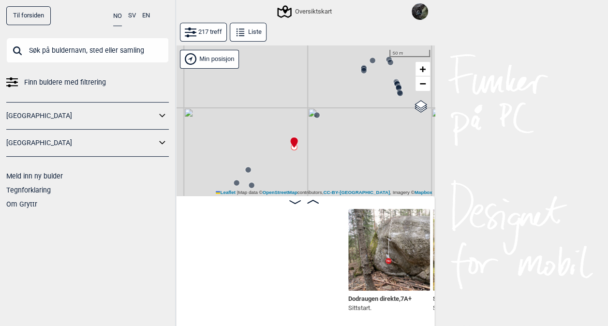
scroll to position [0, 1644]
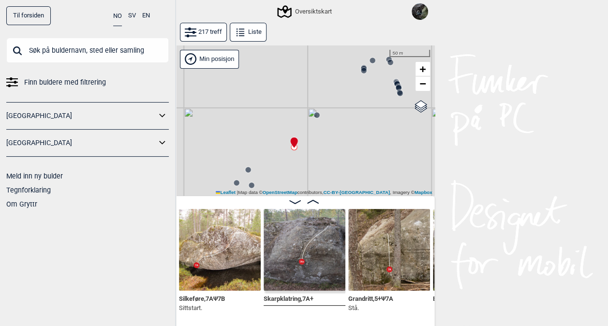
click at [317, 115] on circle at bounding box center [317, 115] width 6 height 6
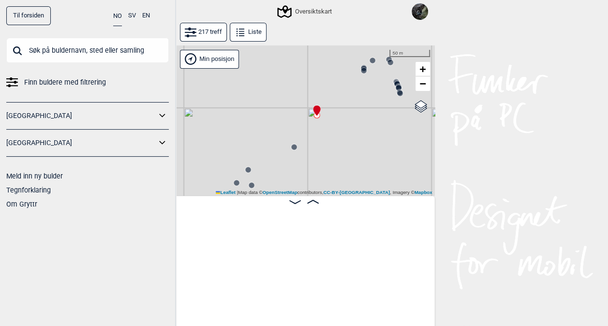
scroll to position [0, 1390]
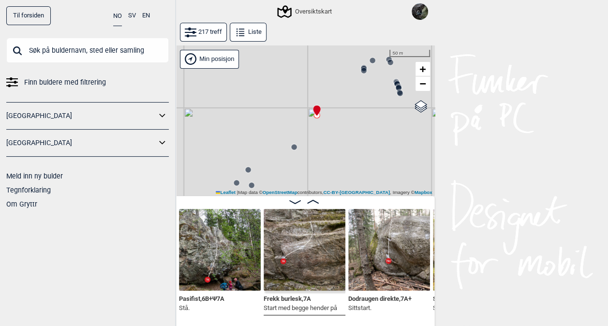
click at [248, 170] on circle at bounding box center [248, 170] width 6 height 6
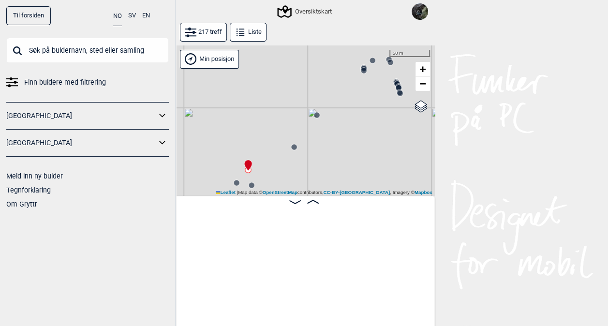
scroll to position [0, 1898]
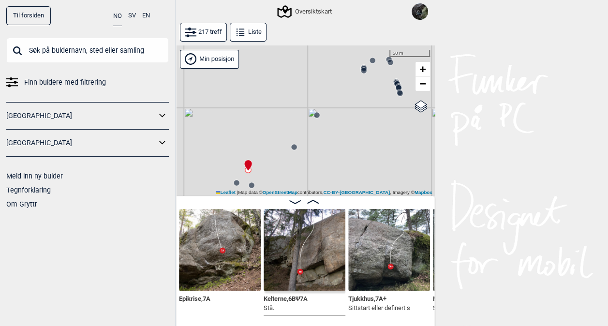
click at [251, 183] on circle at bounding box center [252, 185] width 6 height 6
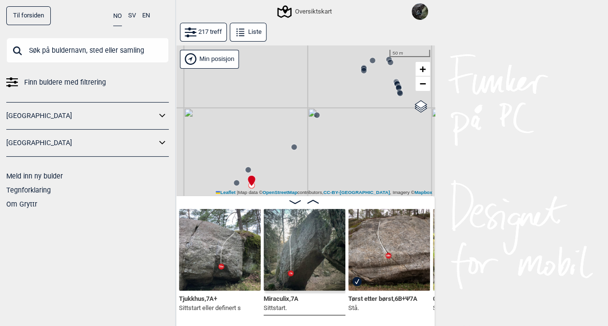
click at [238, 182] on circle at bounding box center [237, 183] width 6 height 6
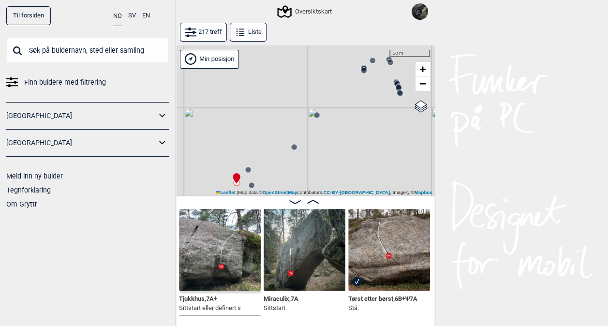
scroll to position [0, 1983]
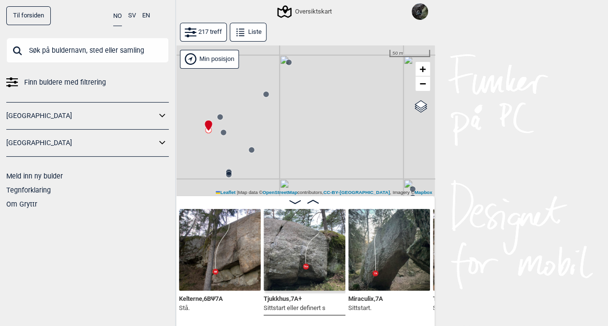
drag, startPoint x: 359, startPoint y: 138, endPoint x: 329, endPoint y: 81, distance: 64.5
click at [329, 81] on div "Gol [GEOGRAPHIC_DATA] Kolomoen [GEOGRAPHIC_DATA] [GEOGRAPHIC_DATA][PERSON_NAME]…" at bounding box center [304, 120] width 261 height 151
click at [249, 150] on div "Gol [GEOGRAPHIC_DATA] Kolomoen [GEOGRAPHIC_DATA] [GEOGRAPHIC_DATA][PERSON_NAME]…" at bounding box center [304, 120] width 261 height 151
click at [251, 147] on circle at bounding box center [250, 145] width 6 height 6
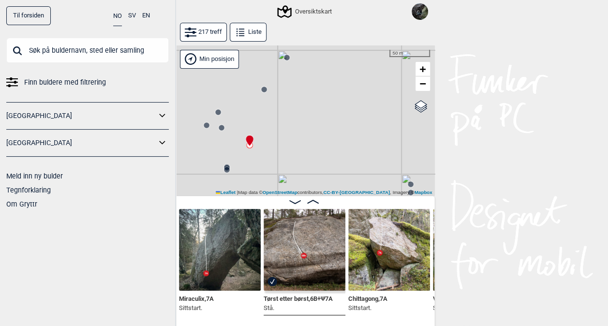
click at [227, 172] on circle at bounding box center [227, 170] width 6 height 6
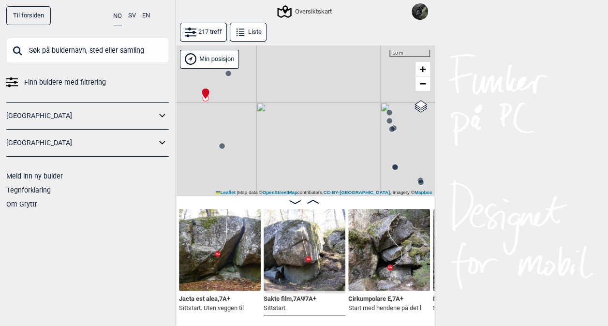
drag, startPoint x: 310, startPoint y: 165, endPoint x: 285, endPoint y: 82, distance: 86.4
click at [285, 82] on div "Gol [GEOGRAPHIC_DATA] Kolomoen [GEOGRAPHIC_DATA] [GEOGRAPHIC_DATA][PERSON_NAME]…" at bounding box center [304, 120] width 261 height 151
click at [219, 135] on circle at bounding box center [219, 135] width 6 height 6
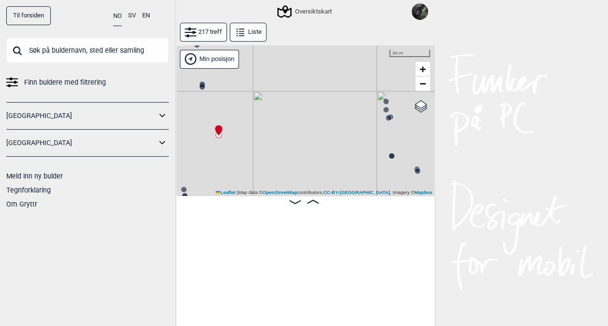
scroll to position [0, 2996]
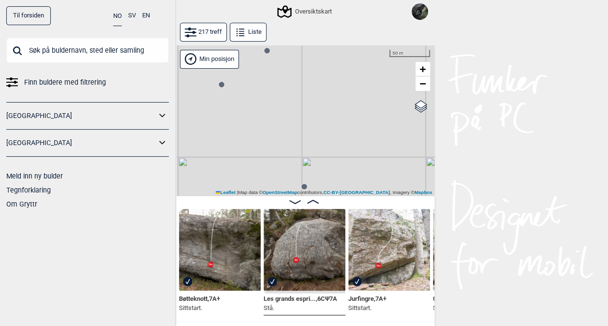
click at [224, 86] on circle at bounding box center [221, 84] width 6 height 6
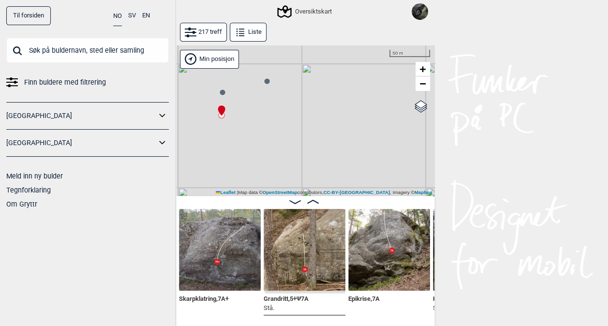
click at [242, 265] on img at bounding box center [220, 250] width 82 height 82
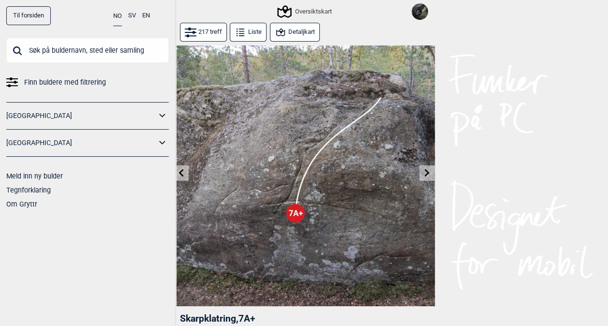
click at [293, 26] on button "Detaljkart" at bounding box center [295, 32] width 50 height 19
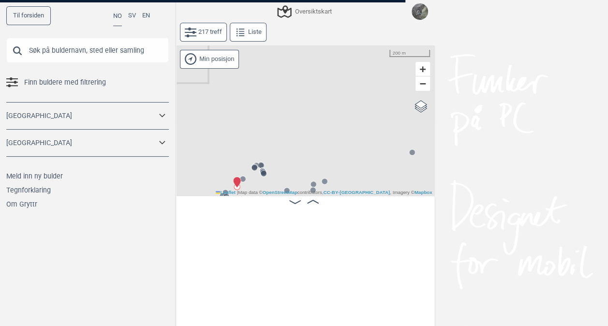
scroll to position [0, 1635]
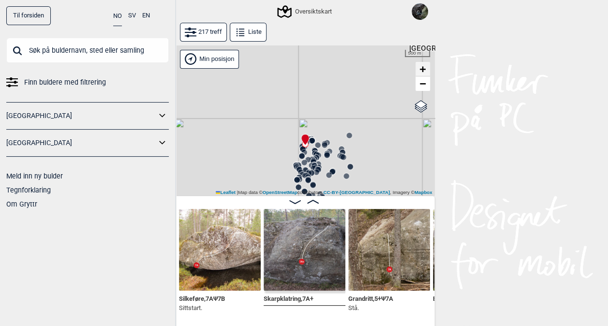
click at [424, 64] on span "+" at bounding box center [423, 69] width 6 height 12
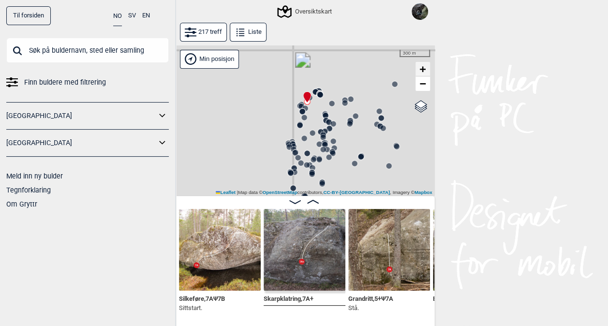
click at [424, 64] on span "+" at bounding box center [423, 69] width 6 height 12
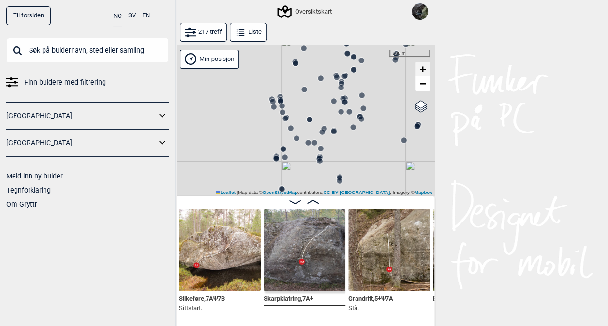
click at [424, 64] on span "+" at bounding box center [423, 69] width 6 height 12
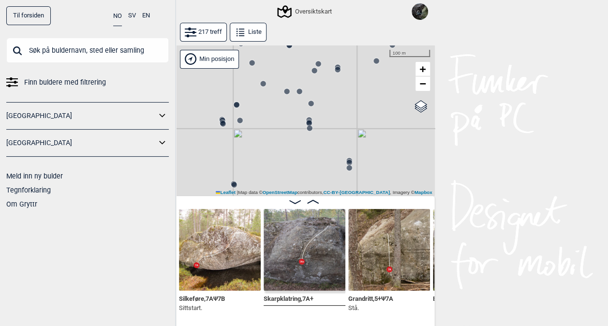
drag, startPoint x: 223, startPoint y: 133, endPoint x: 188, endPoint y: 149, distance: 37.7
click at [188, 149] on div "Gol [GEOGRAPHIC_DATA] Kolomoen [GEOGRAPHIC_DATA] [GEOGRAPHIC_DATA][PERSON_NAME]…" at bounding box center [304, 120] width 261 height 151
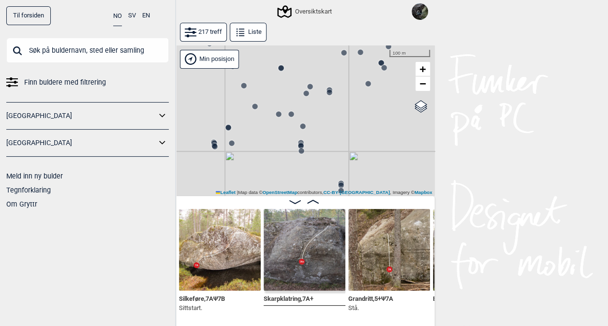
click at [279, 110] on icon at bounding box center [279, 114] width 8 height 8
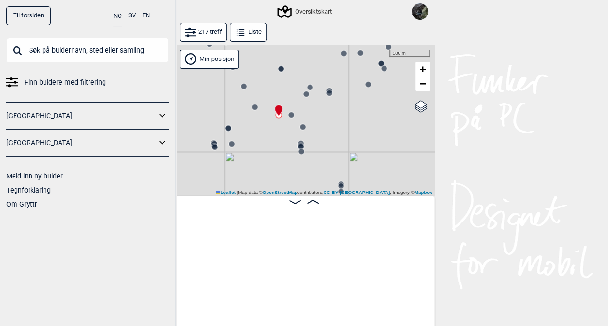
scroll to position [0, 8684]
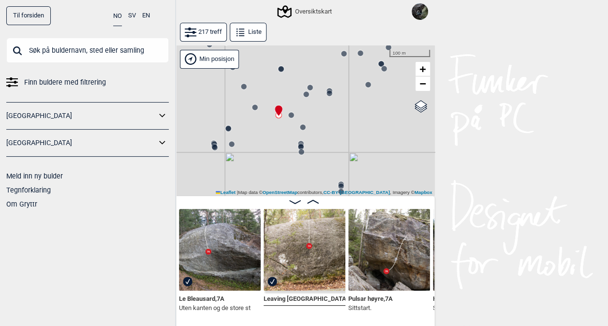
click at [291, 113] on circle at bounding box center [291, 115] width 6 height 6
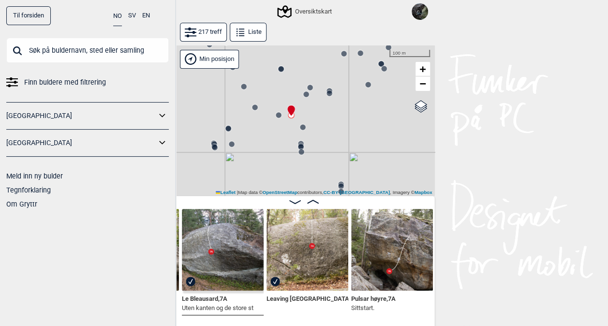
scroll to position [0, 8602]
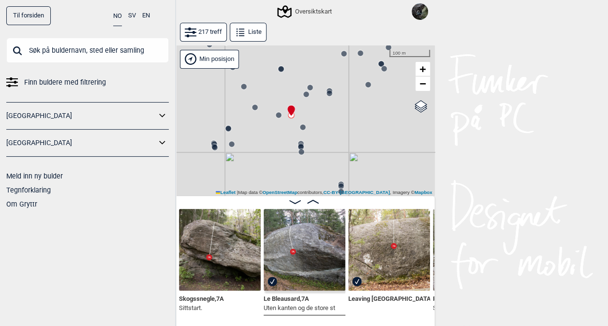
click at [279, 114] on circle at bounding box center [279, 115] width 6 height 6
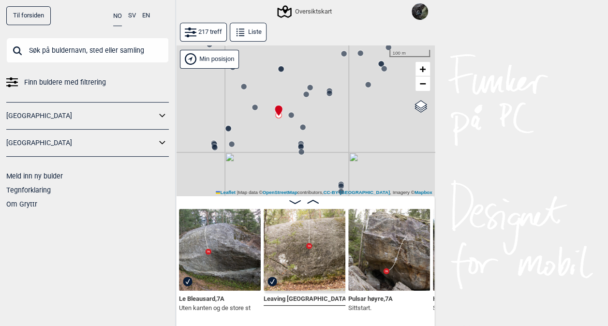
drag, startPoint x: 292, startPoint y: 113, endPoint x: 290, endPoint y: 118, distance: 5.5
click at [290, 118] on circle at bounding box center [291, 115] width 6 height 6
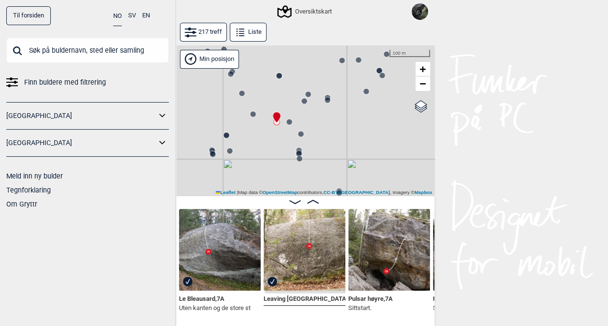
click at [289, 121] on circle at bounding box center [290, 122] width 6 height 6
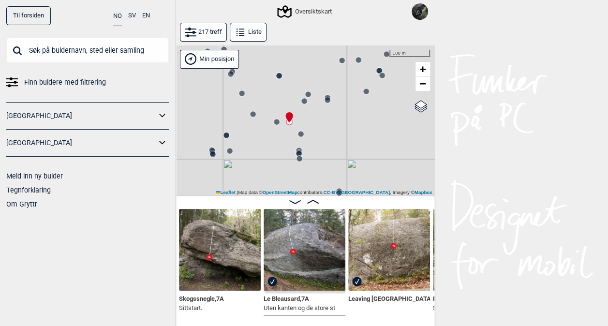
click at [243, 211] on img at bounding box center [220, 250] width 82 height 82
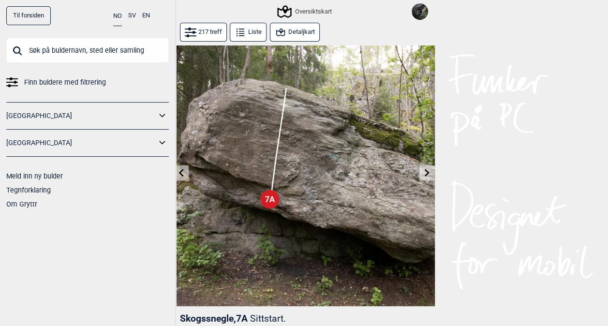
click at [309, 25] on button "Detaljkart" at bounding box center [295, 32] width 50 height 19
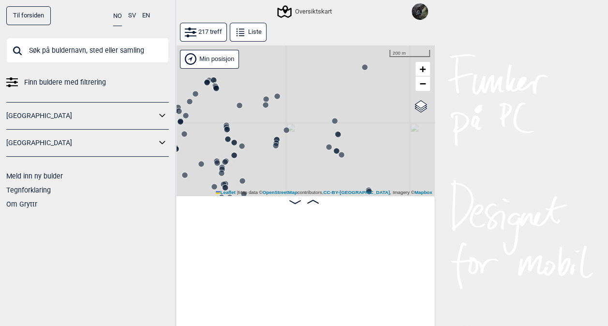
scroll to position [0, 8506]
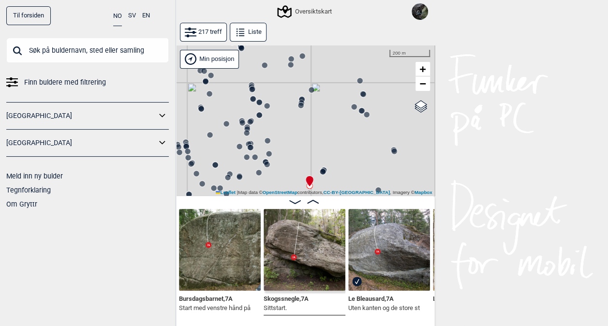
drag, startPoint x: 347, startPoint y: 171, endPoint x: 341, endPoint y: 131, distance: 40.5
click at [341, 131] on div "Gol [GEOGRAPHIC_DATA] Kolomoen [GEOGRAPHIC_DATA] [GEOGRAPHIC_DATA][PERSON_NAME]…" at bounding box center [304, 120] width 261 height 151
click at [198, 259] on img at bounding box center [220, 250] width 82 height 82
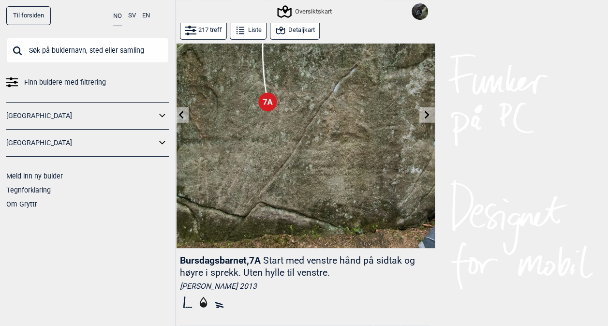
scroll to position [59, 0]
click at [287, 210] on img at bounding box center [304, 116] width 261 height 261
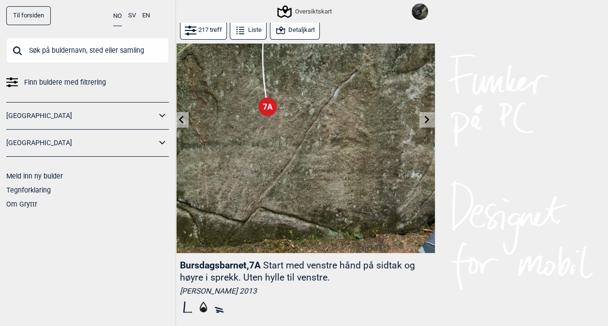
scroll to position [0, 0]
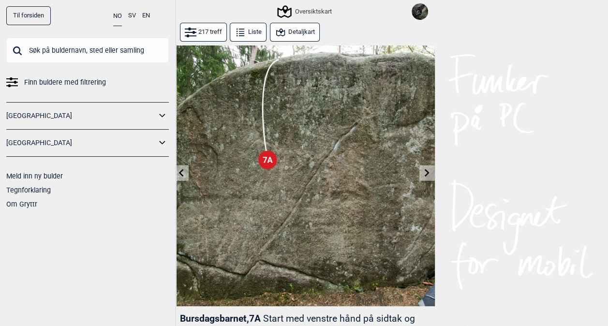
click at [49, 17] on link "Til forsiden" at bounding box center [28, 15] width 45 height 19
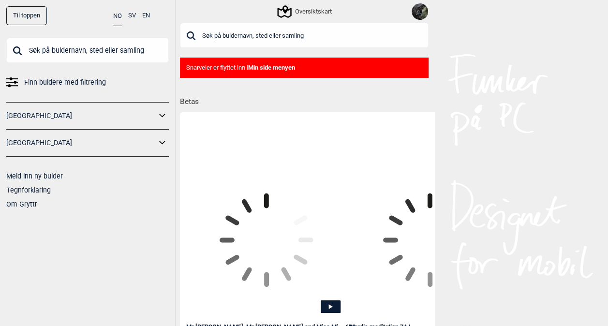
click at [256, 36] on input "text" at bounding box center [304, 35] width 249 height 25
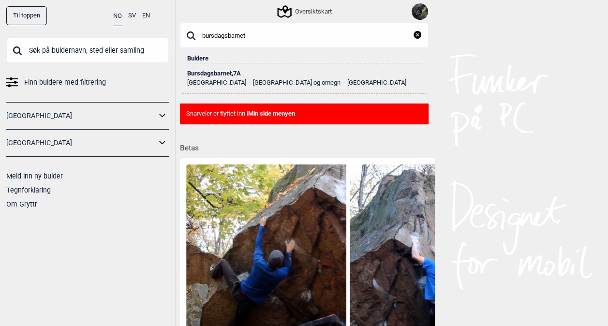
type input "bursdagsbarnet"
click at [220, 75] on div "Bursdagsbarnet , 7A" at bounding box center [304, 73] width 234 height 7
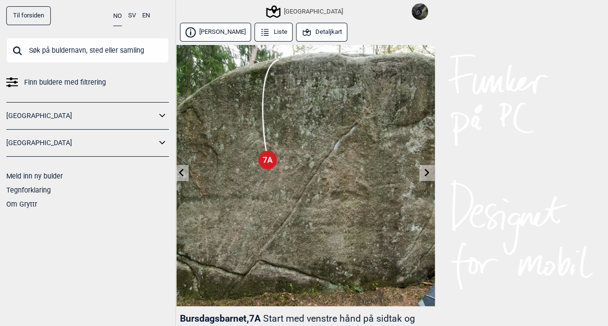
click at [429, 170] on icon at bounding box center [427, 173] width 8 height 8
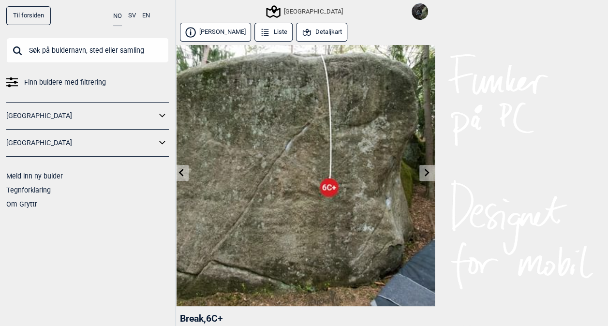
click at [422, 168] on link at bounding box center [427, 173] width 15 height 16
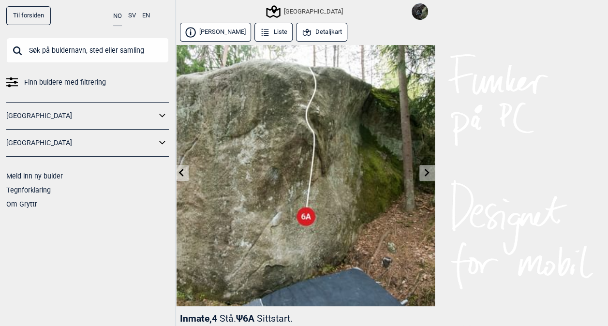
click at [181, 173] on icon at bounding box center [181, 173] width 8 height 8
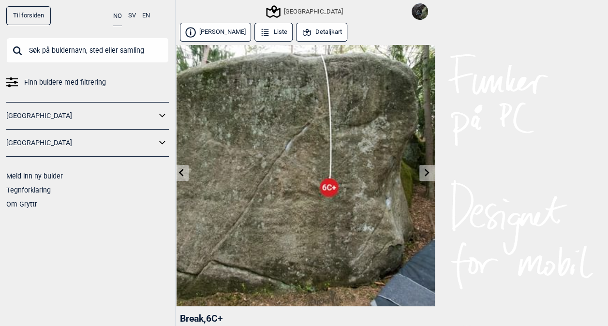
click at [181, 173] on icon at bounding box center [181, 173] width 8 height 8
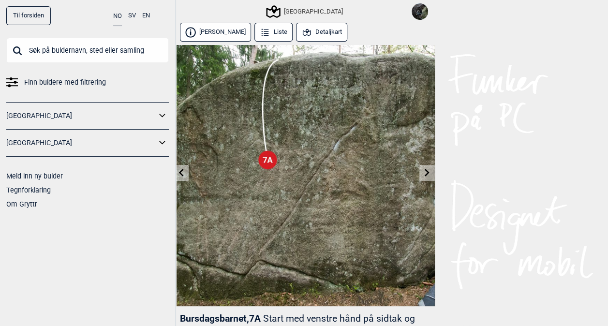
click at [181, 173] on icon at bounding box center [181, 173] width 8 height 8
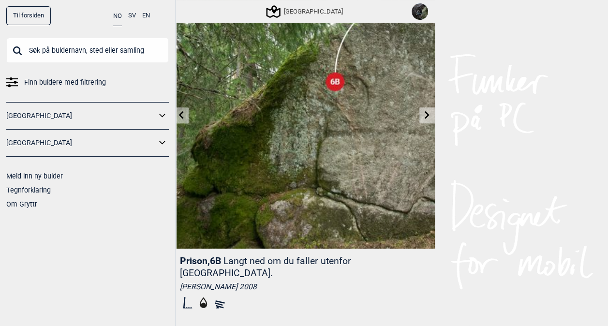
scroll to position [58, 0]
click at [427, 107] on link at bounding box center [427, 115] width 15 height 16
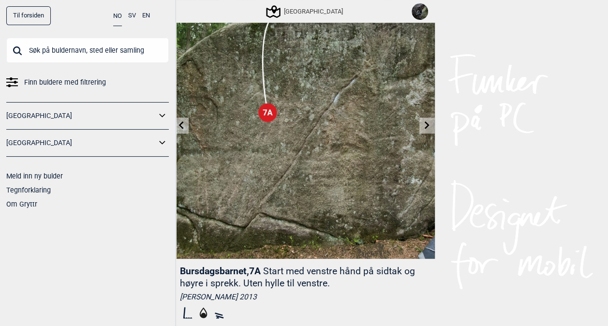
scroll to position [50, 0]
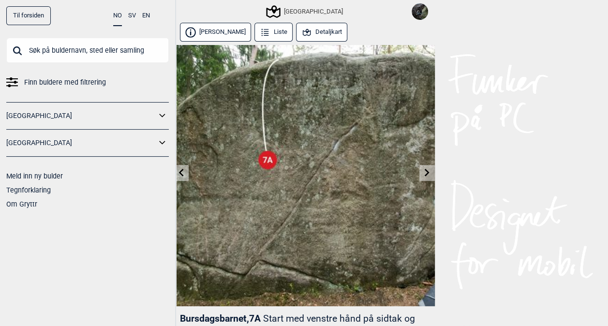
click at [183, 174] on icon at bounding box center [181, 173] width 8 height 8
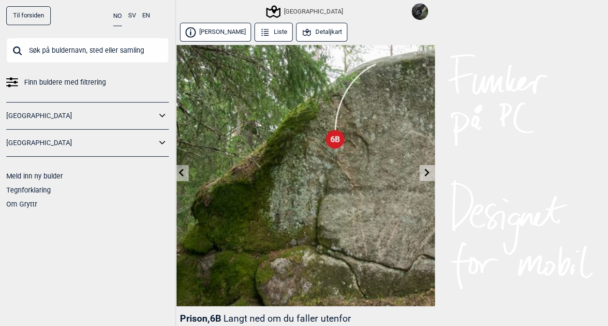
click at [426, 171] on icon at bounding box center [427, 173] width 8 height 8
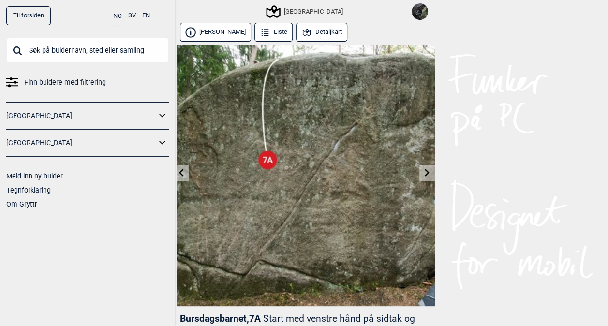
click at [434, 174] on link at bounding box center [427, 173] width 15 height 16
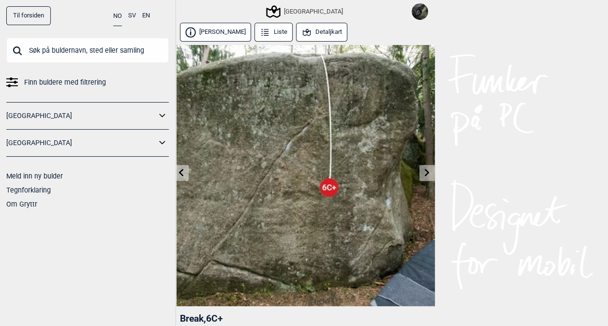
click at [179, 172] on icon at bounding box center [181, 173] width 8 height 8
